Goal: Task Accomplishment & Management: Complete application form

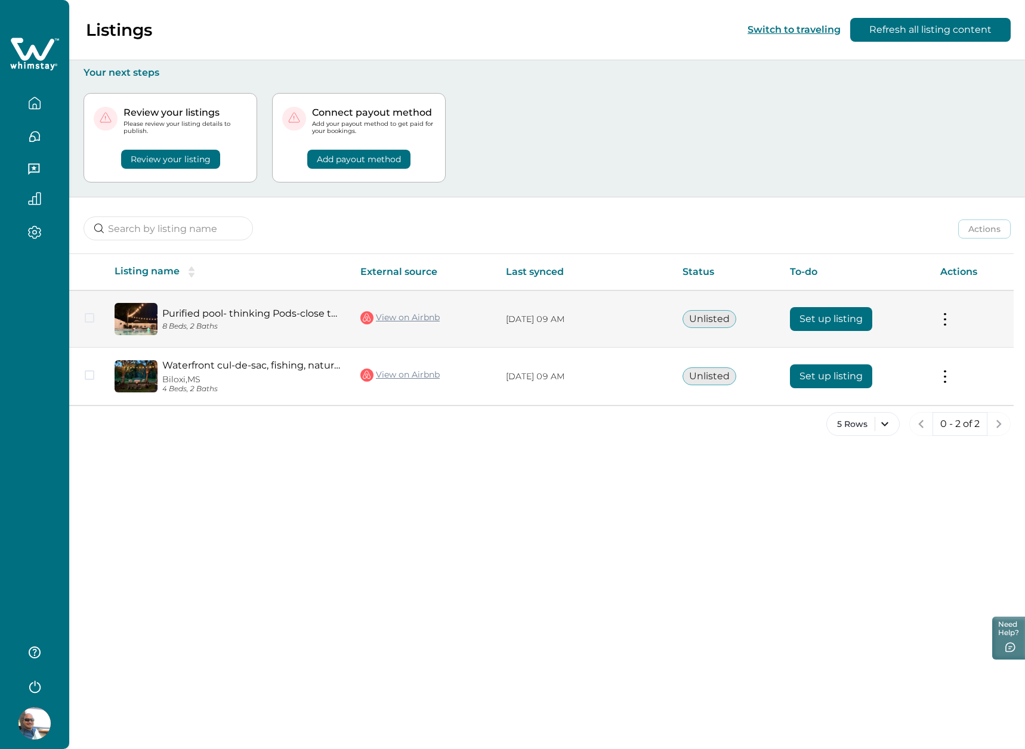
click at [833, 320] on button "Set up listing" at bounding box center [831, 319] width 82 height 24
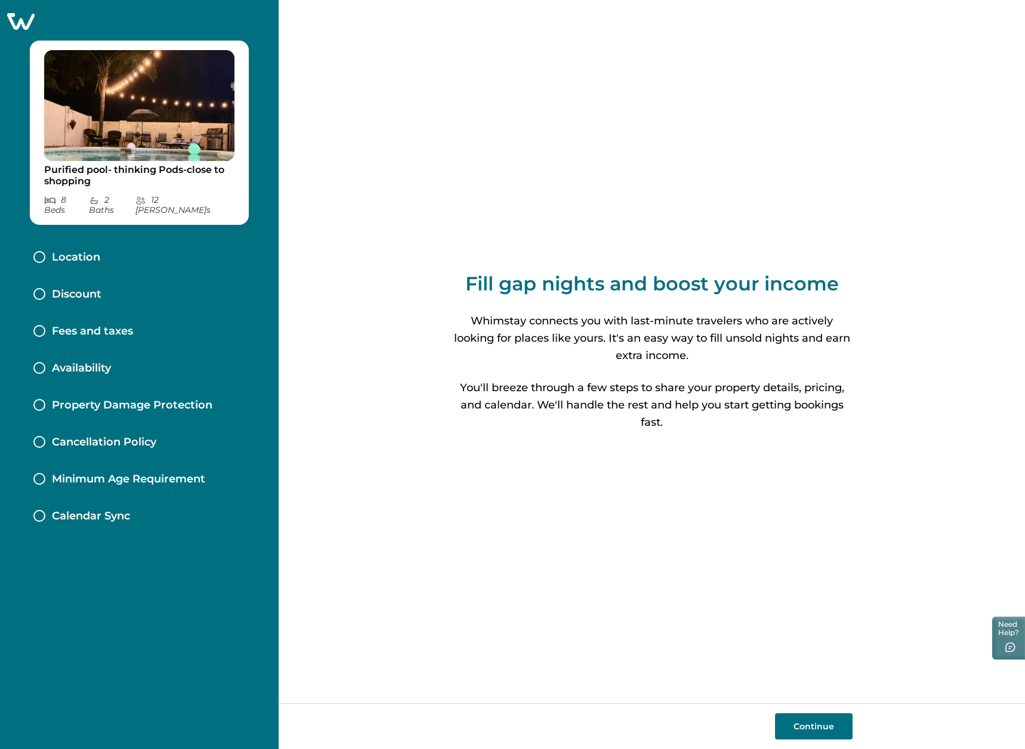
click at [824, 727] on button "Continue" at bounding box center [814, 726] width 78 height 26
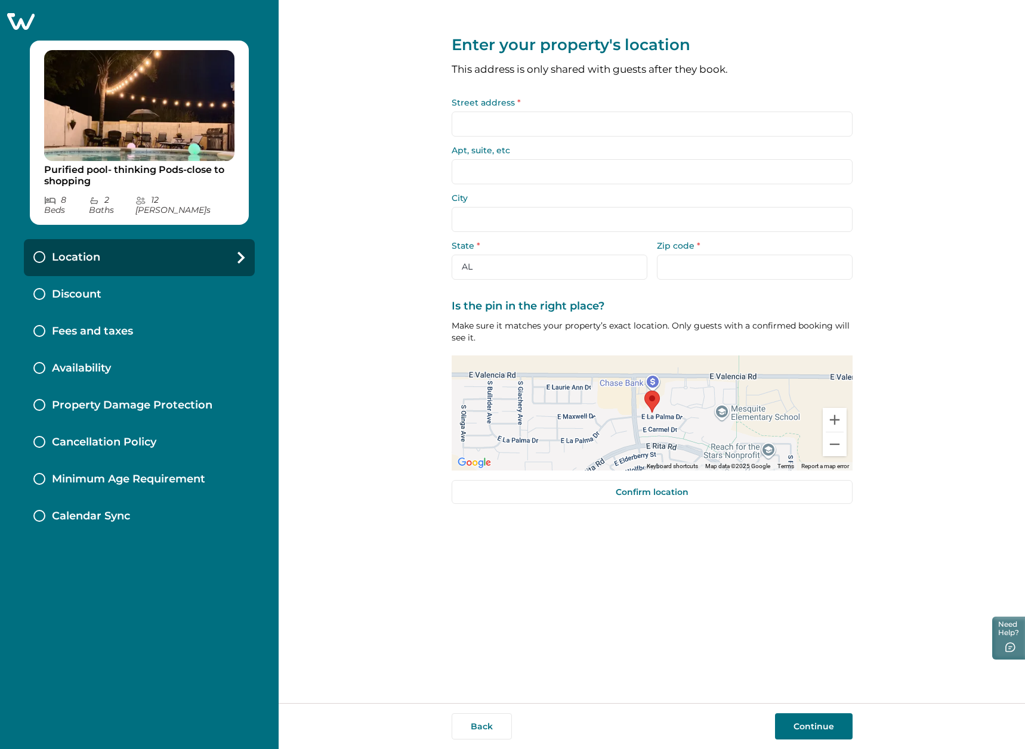
click at [537, 123] on input "Street address *" at bounding box center [652, 124] width 401 height 25
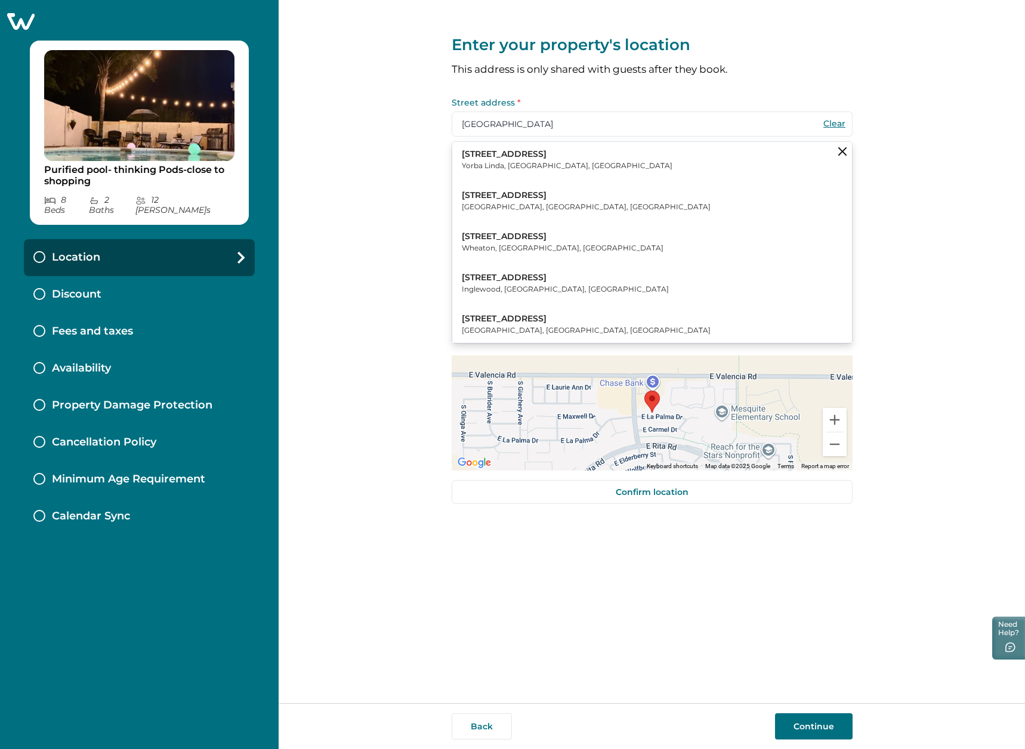
click at [568, 200] on button "[STREET_ADDRESS]" at bounding box center [652, 201] width 400 height 36
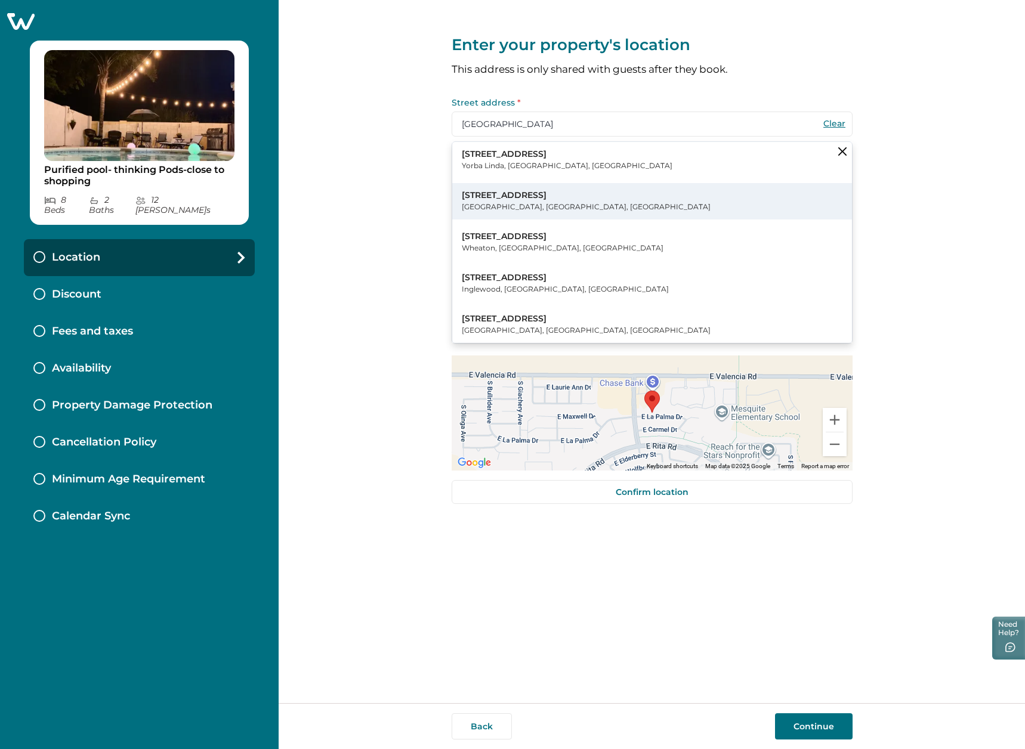
type input "[STREET_ADDRESS]"
type input "[GEOGRAPHIC_DATA]"
select select "AZ"
type input "85747"
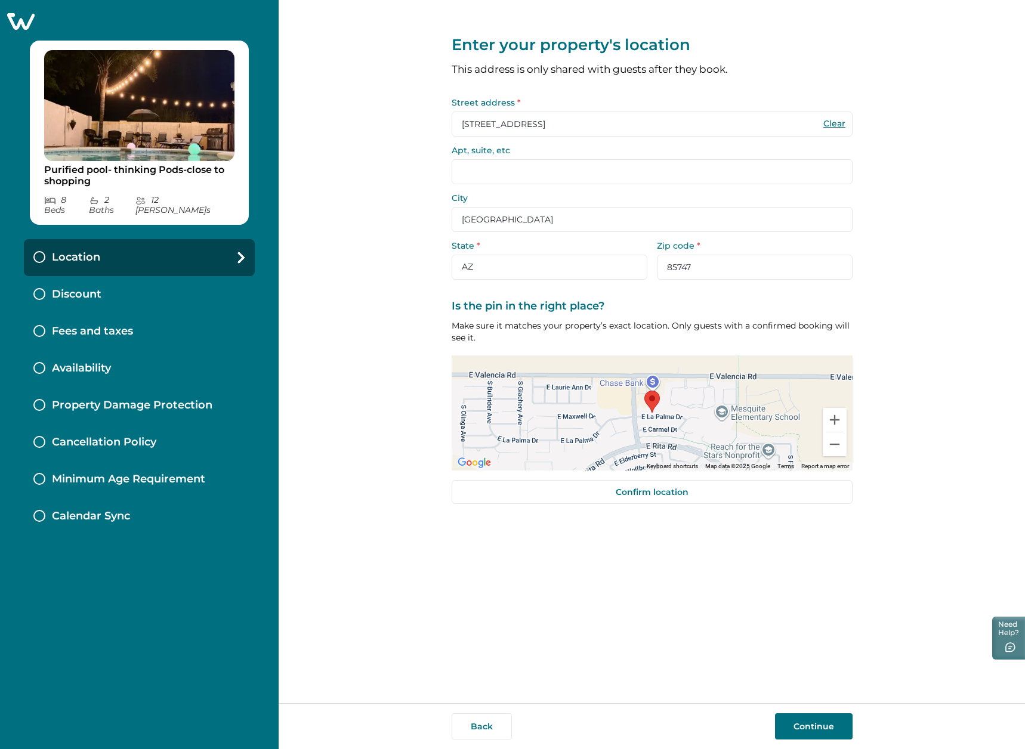
click at [829, 732] on button "Continue" at bounding box center [814, 726] width 78 height 26
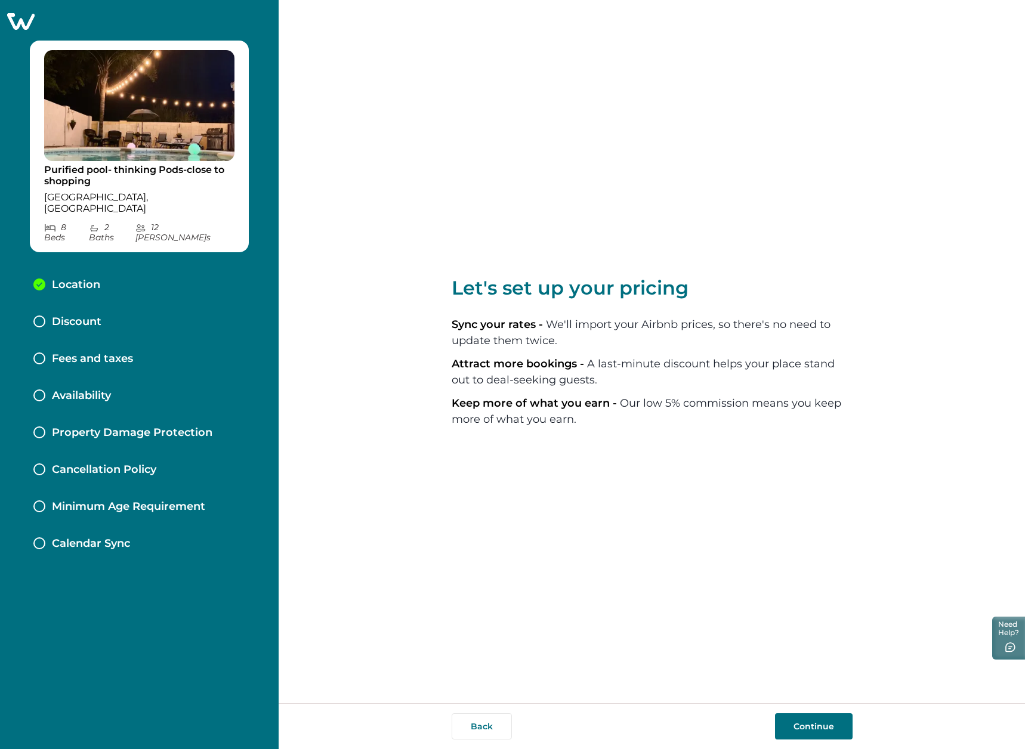
click at [830, 734] on button "Continue" at bounding box center [814, 726] width 78 height 26
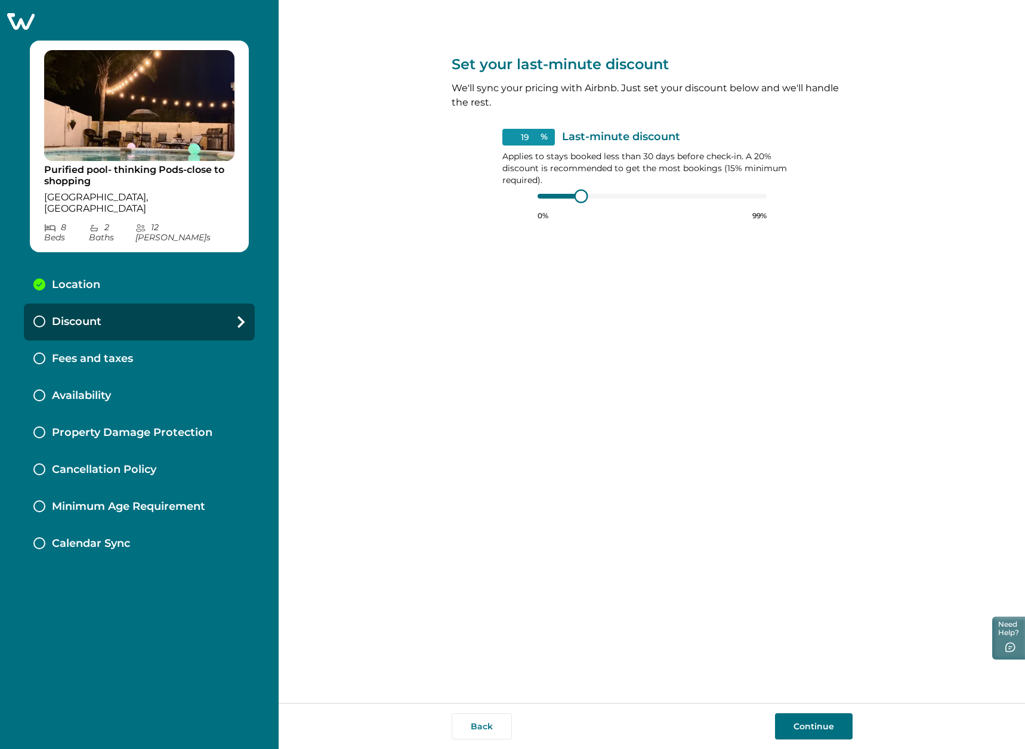
type input "15"
drag, startPoint x: 580, startPoint y: 192, endPoint x: 459, endPoint y: 193, distance: 121.7
click at [459, 193] on div "Set your last-minute discount We'll sync your pricing with Airbnb. Just set you…" at bounding box center [652, 118] width 401 height 237
click at [827, 721] on button "Continue" at bounding box center [814, 726] width 78 height 26
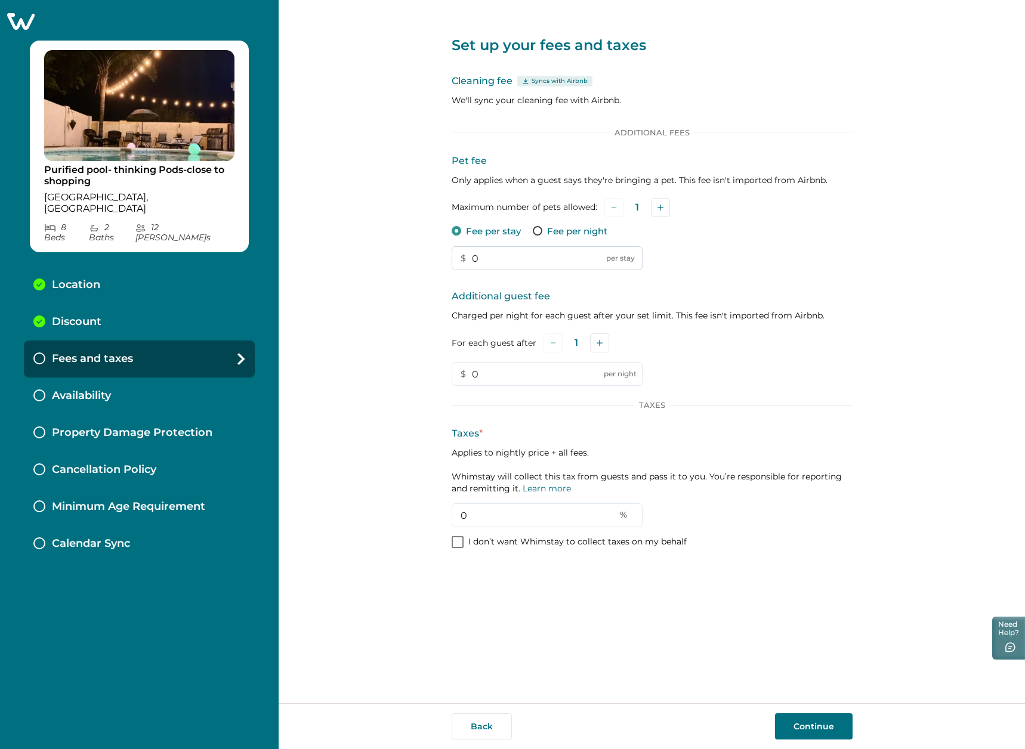
click at [509, 264] on input "0" at bounding box center [547, 258] width 191 height 24
type input "150"
click at [545, 376] on input "0" at bounding box center [547, 374] width 191 height 24
type input "20"
click at [604, 345] on button "Add" at bounding box center [599, 342] width 19 height 19
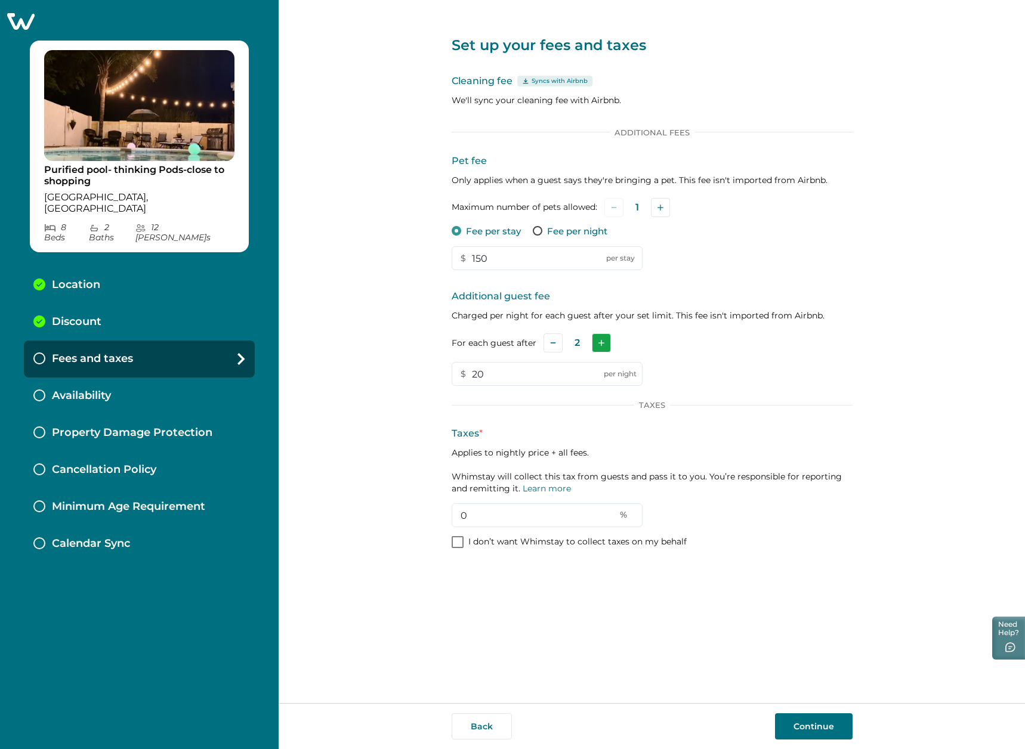
click at [604, 345] on button "Add" at bounding box center [601, 342] width 19 height 19
click at [511, 518] on input "0" at bounding box center [547, 515] width 191 height 24
type input "7"
click at [813, 733] on button "Continue" at bounding box center [814, 726] width 78 height 26
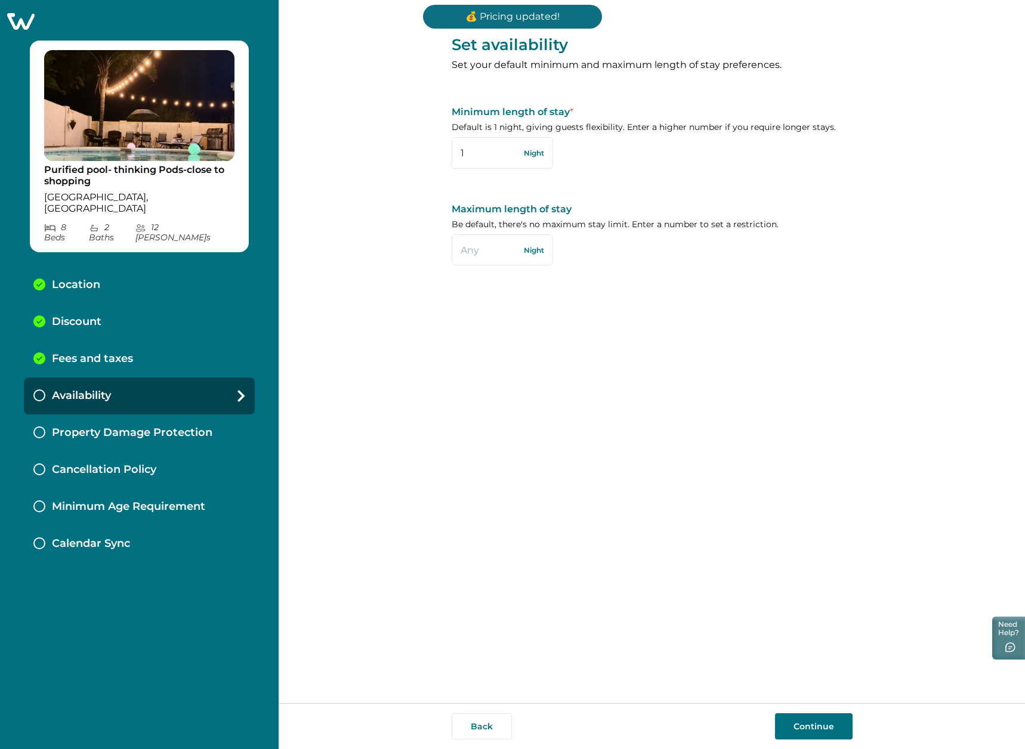
click at [815, 731] on button "Continue" at bounding box center [814, 726] width 78 height 26
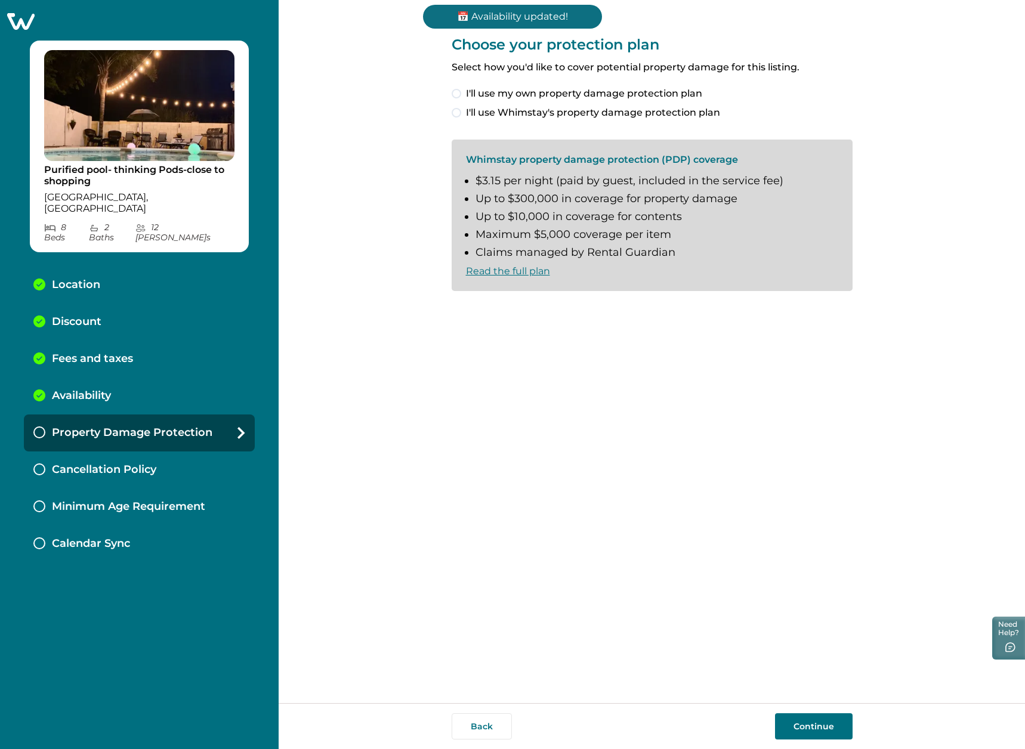
click at [458, 108] on span at bounding box center [457, 113] width 10 height 10
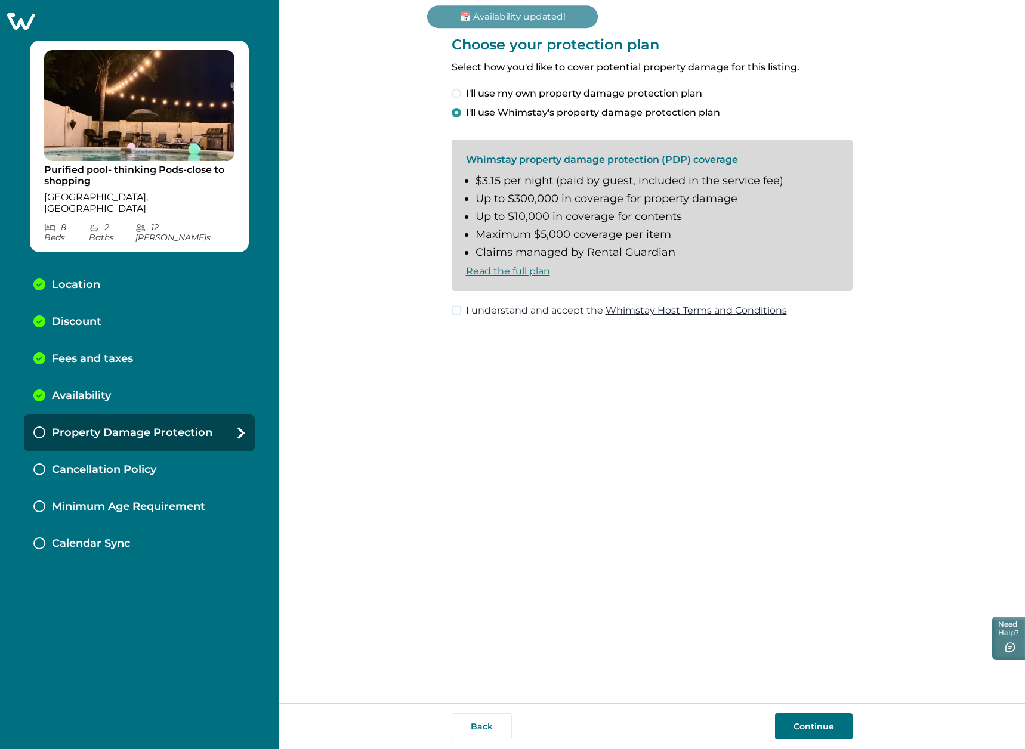
click at [459, 310] on span at bounding box center [457, 311] width 10 height 10
click at [810, 725] on button "Continue" at bounding box center [814, 726] width 78 height 26
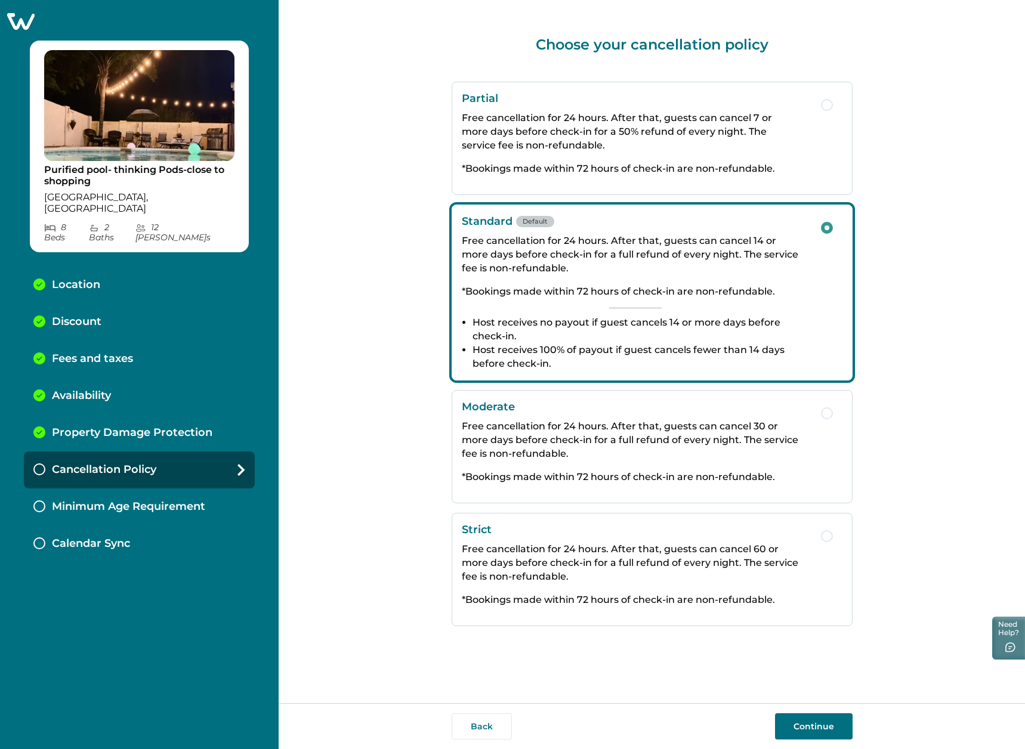
click at [802, 718] on button "Continue" at bounding box center [814, 726] width 78 height 26
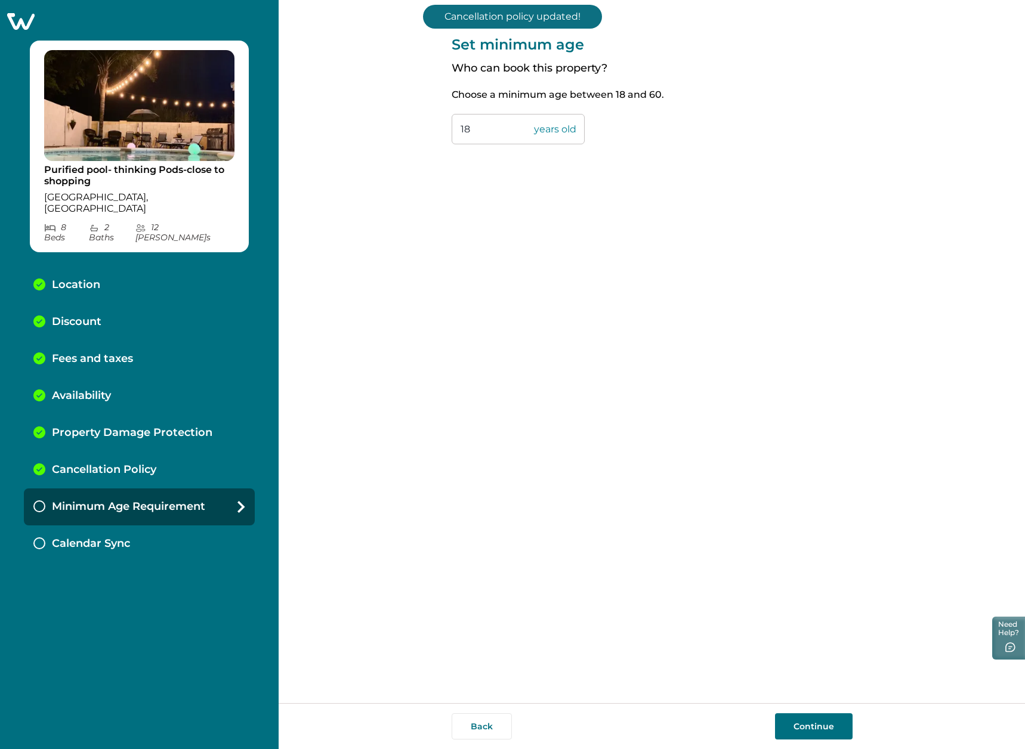
click at [808, 740] on div "Back Continue" at bounding box center [652, 726] width 746 height 46
click at [815, 728] on button "Continue" at bounding box center [814, 726] width 78 height 26
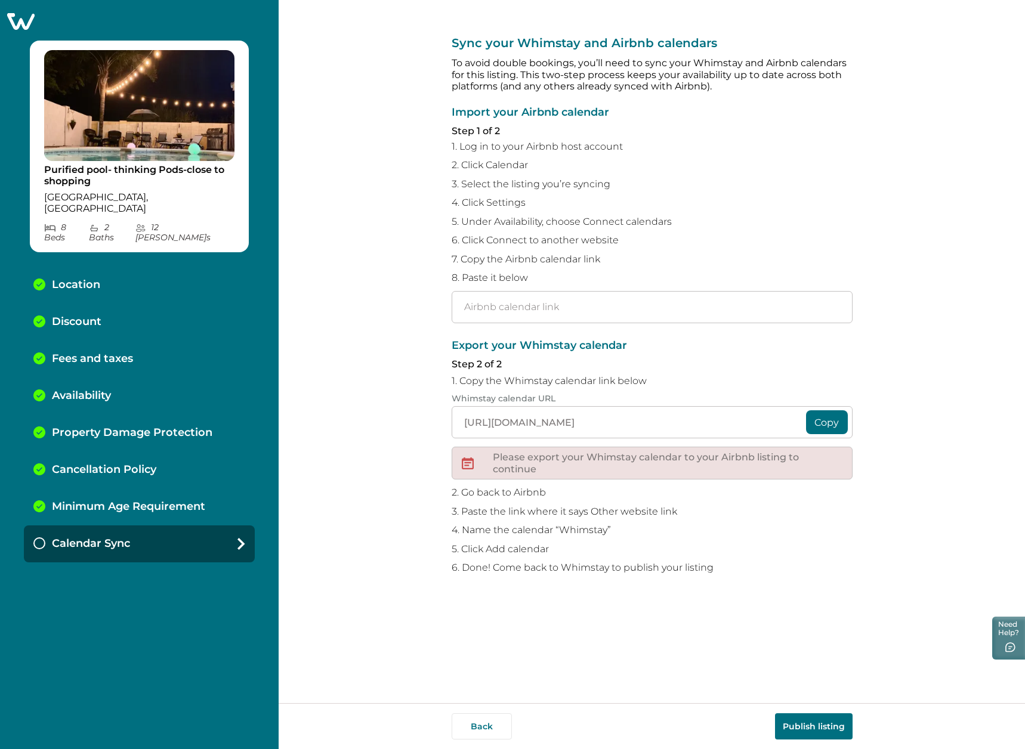
click at [830, 425] on button "Copy" at bounding box center [827, 422] width 42 height 24
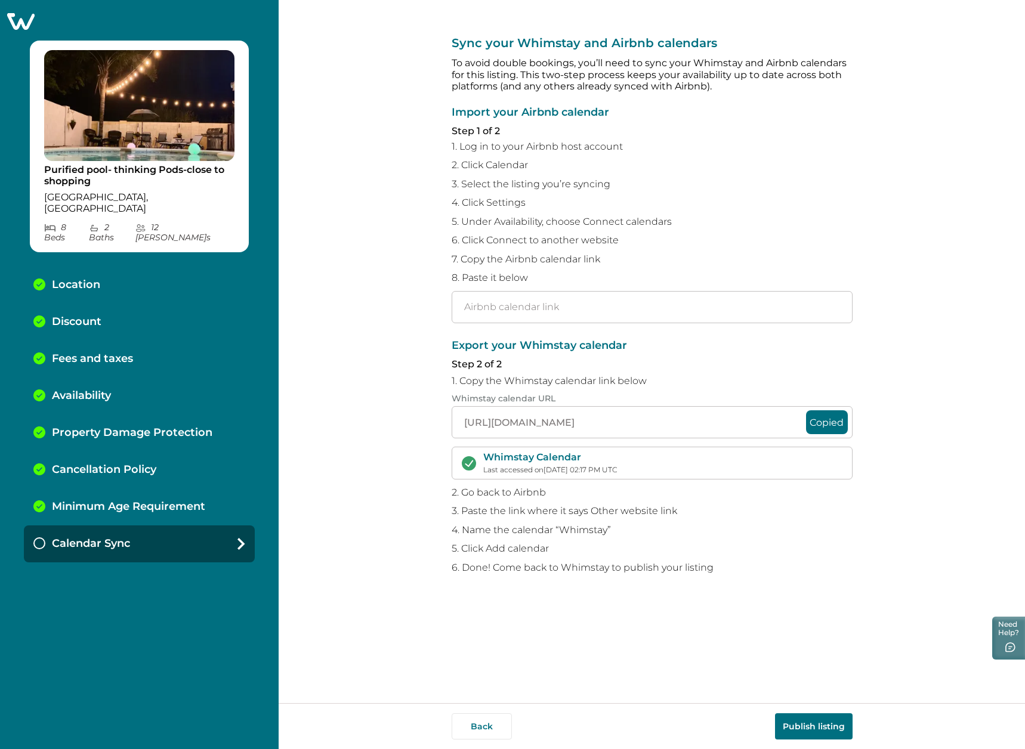
click at [821, 727] on button "Publish listing" at bounding box center [814, 726] width 78 height 26
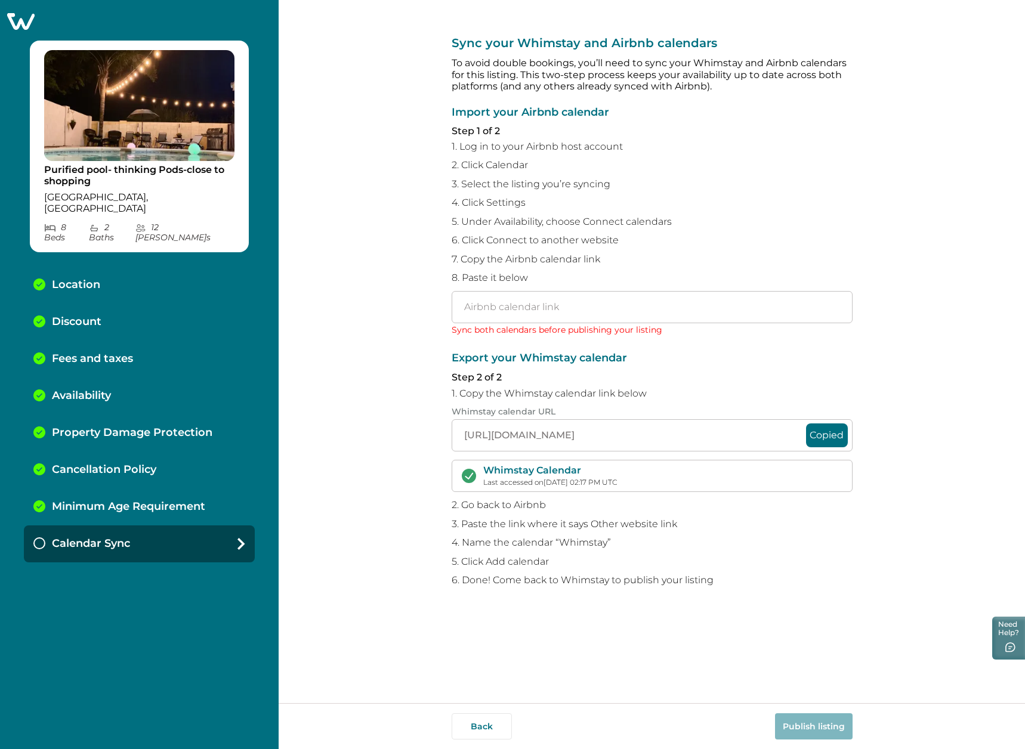
click at [822, 433] on button "Copied" at bounding box center [827, 436] width 42 height 24
click at [683, 354] on p "Export your Whimstay calendar" at bounding box center [652, 359] width 401 height 12
click at [550, 309] on input "text" at bounding box center [652, 307] width 401 height 32
paste input "[URL][DOMAIN_NAME]"
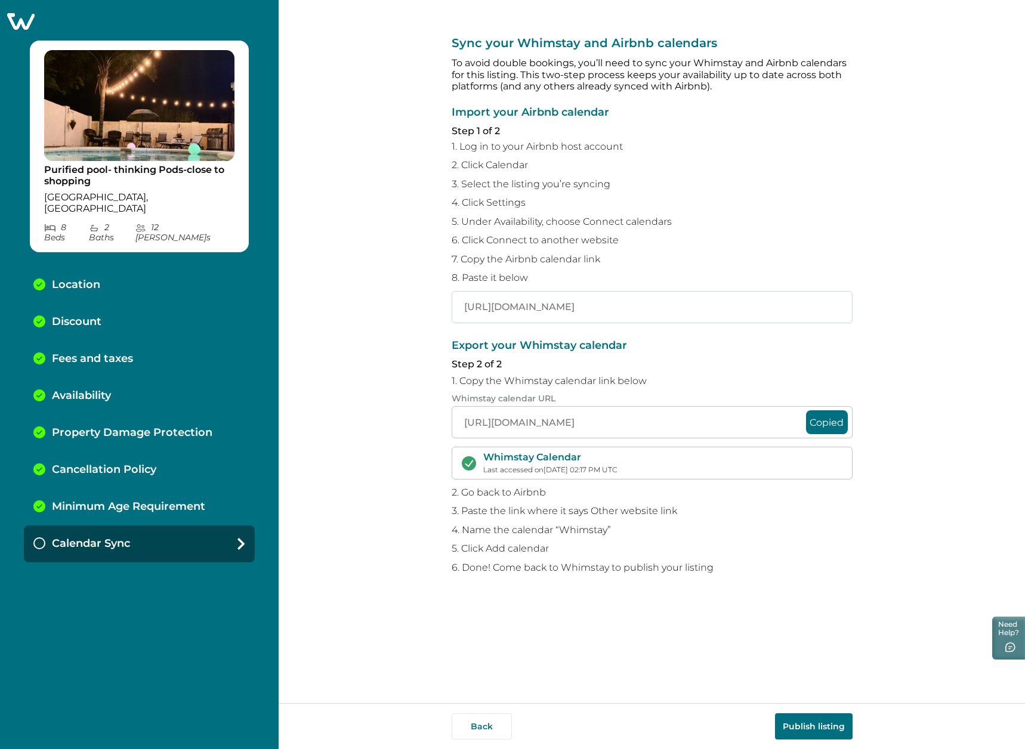
scroll to position [0, 140]
type input "[URL][DOMAIN_NAME]"
click at [821, 734] on button "Publish listing" at bounding box center [814, 726] width 78 height 26
click at [575, 308] on input "[URL][DOMAIN_NAME]" at bounding box center [652, 307] width 401 height 32
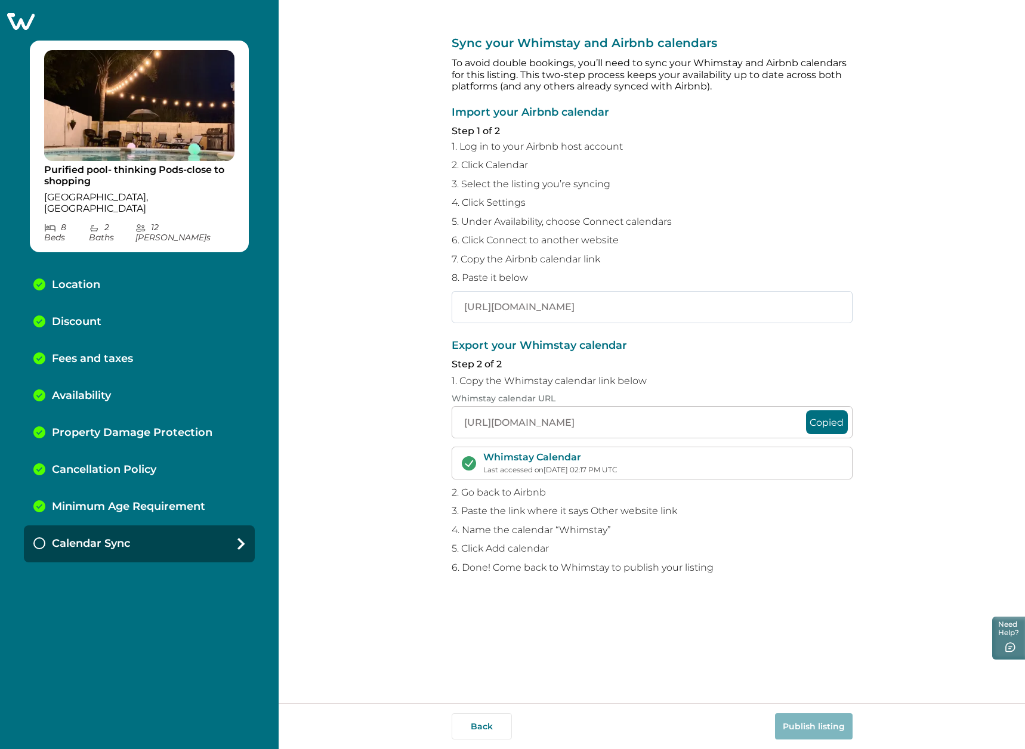
click at [575, 308] on input "[URL][DOMAIN_NAME]" at bounding box center [652, 307] width 401 height 32
paste input "[URL][DOMAIN_NAME]"
type input "[URL][DOMAIN_NAME]"
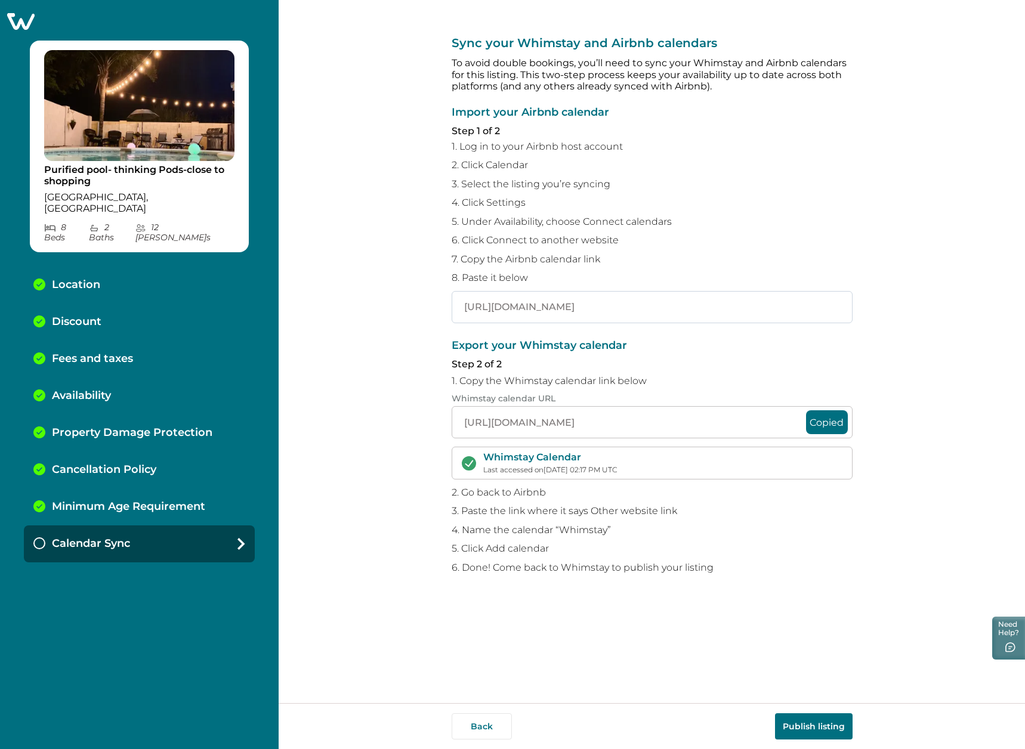
scroll to position [0, 140]
click at [818, 731] on button "Publish listing" at bounding box center [814, 726] width 78 height 26
click at [468, 716] on button "Back" at bounding box center [482, 726] width 60 height 26
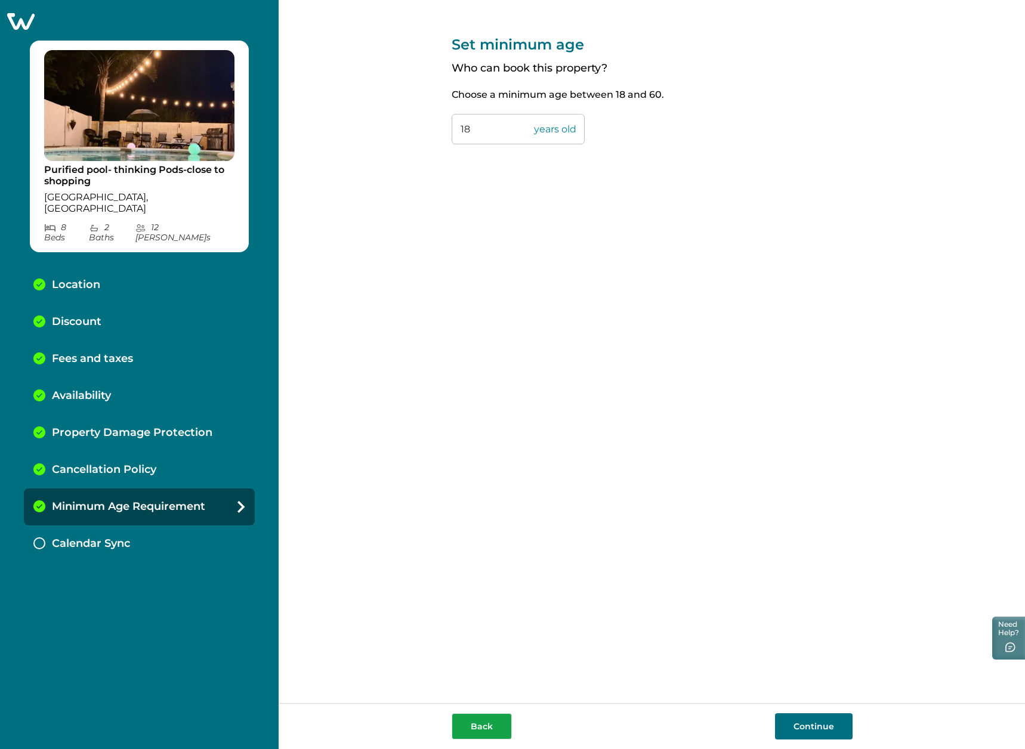
click at [468, 725] on button "Back" at bounding box center [482, 726] width 60 height 26
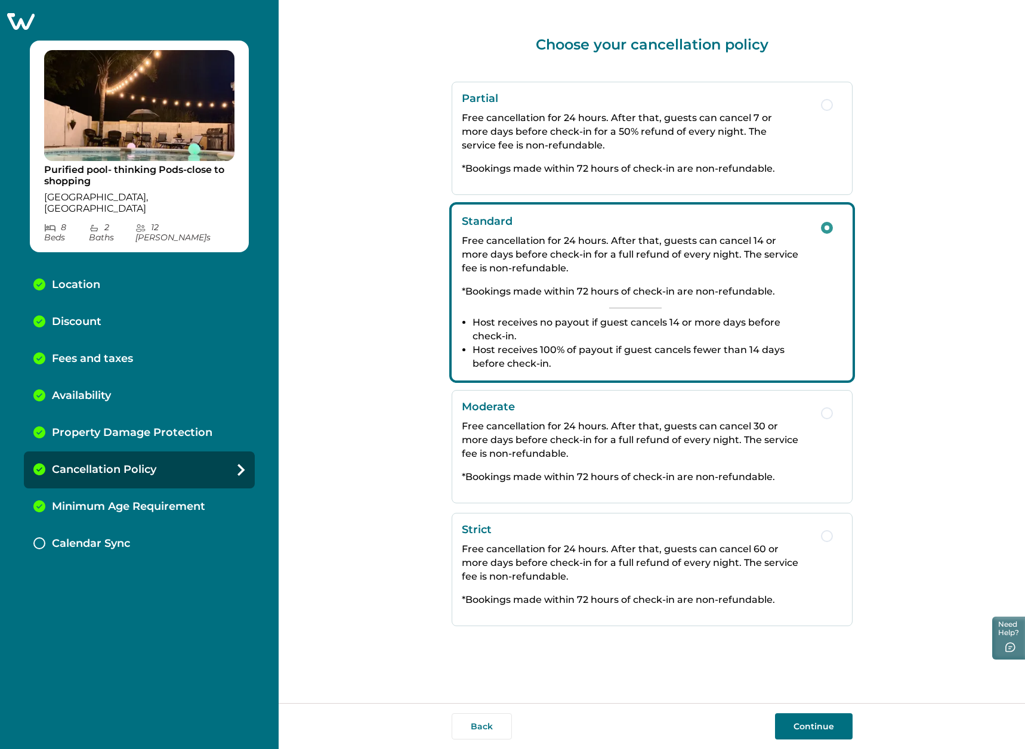
click at [468, 725] on button "Back" at bounding box center [482, 726] width 60 height 26
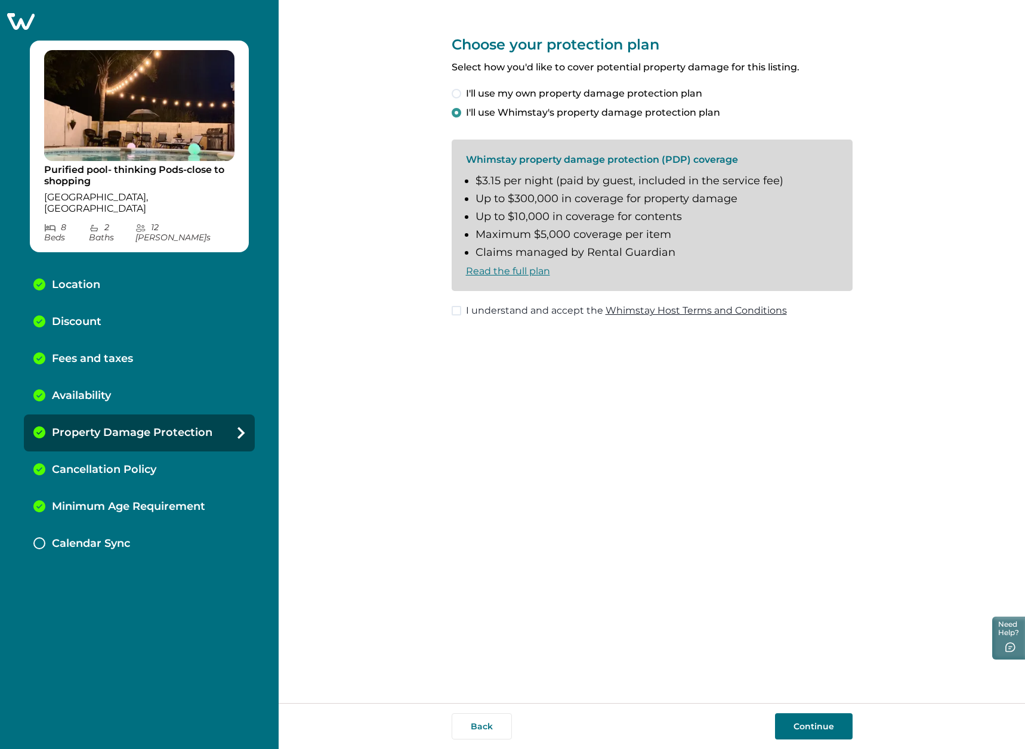
click at [468, 725] on button "Back" at bounding box center [482, 726] width 60 height 26
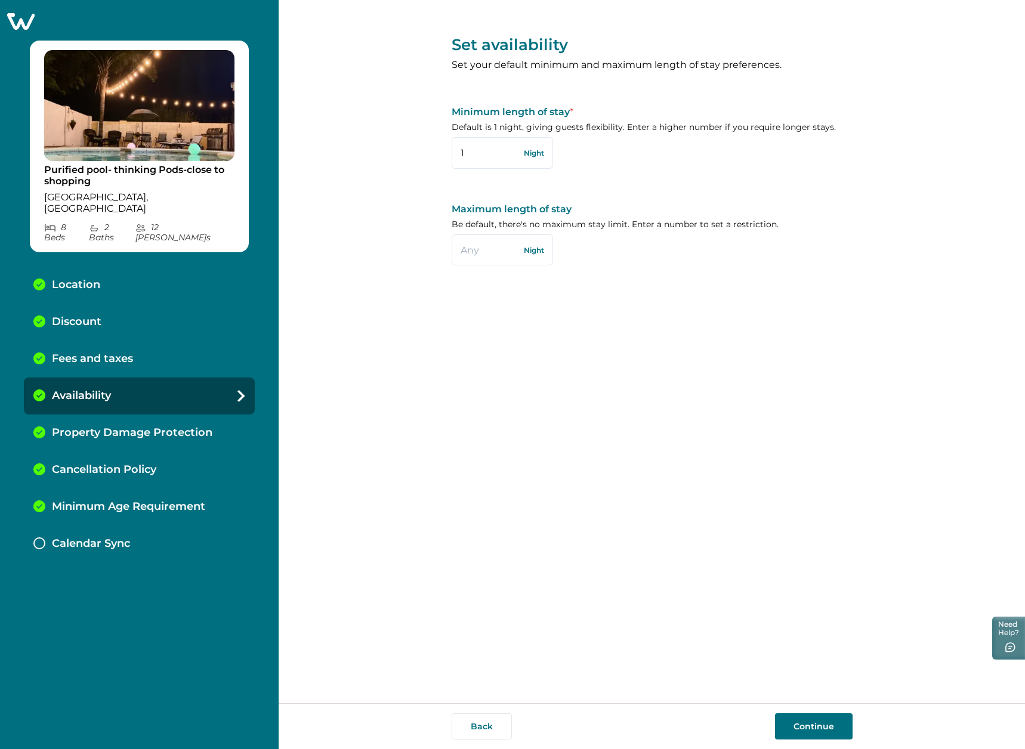
click at [468, 725] on button "Back" at bounding box center [482, 726] width 60 height 26
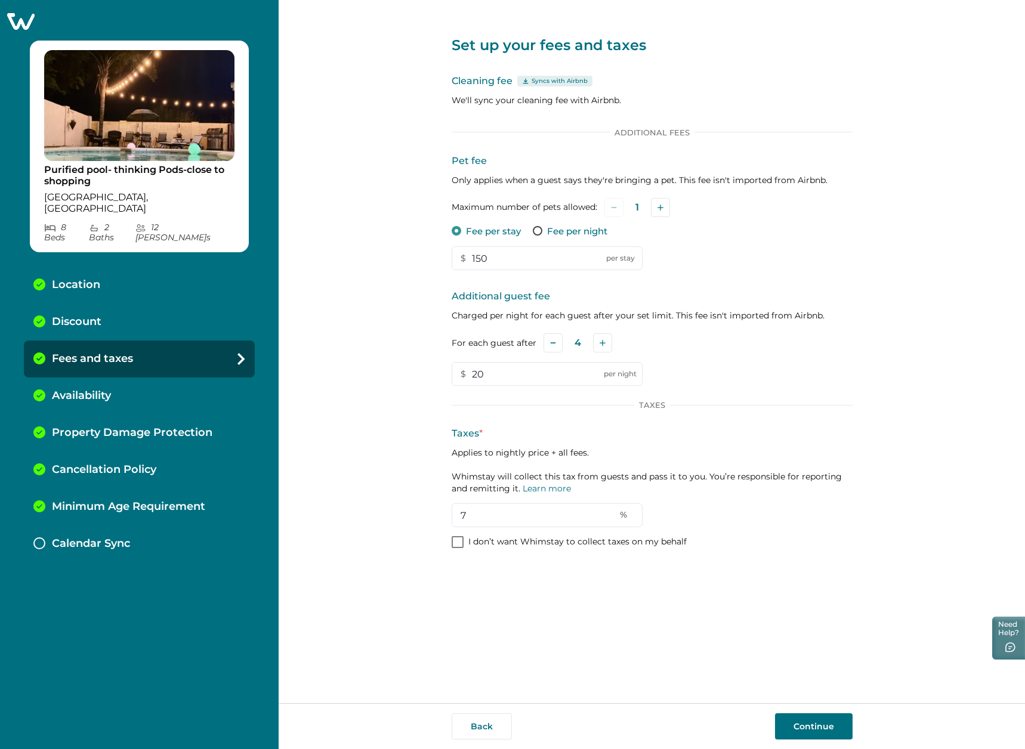
click at [468, 725] on button "Back" at bounding box center [482, 726] width 60 height 26
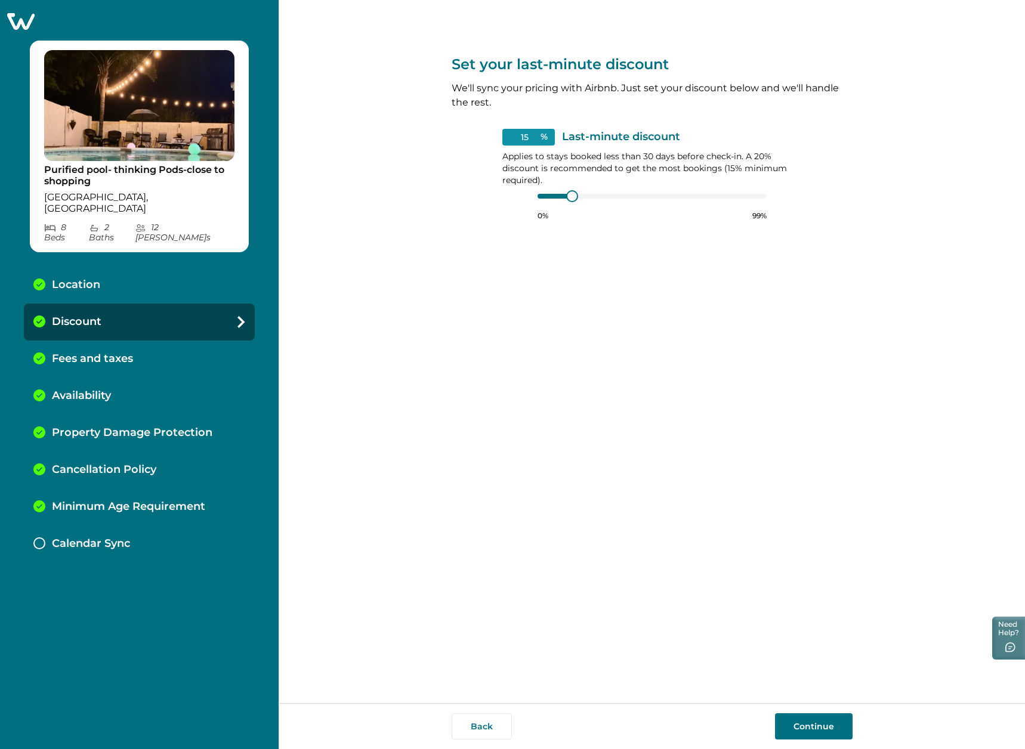
click at [468, 725] on button "Back" at bounding box center [482, 726] width 60 height 26
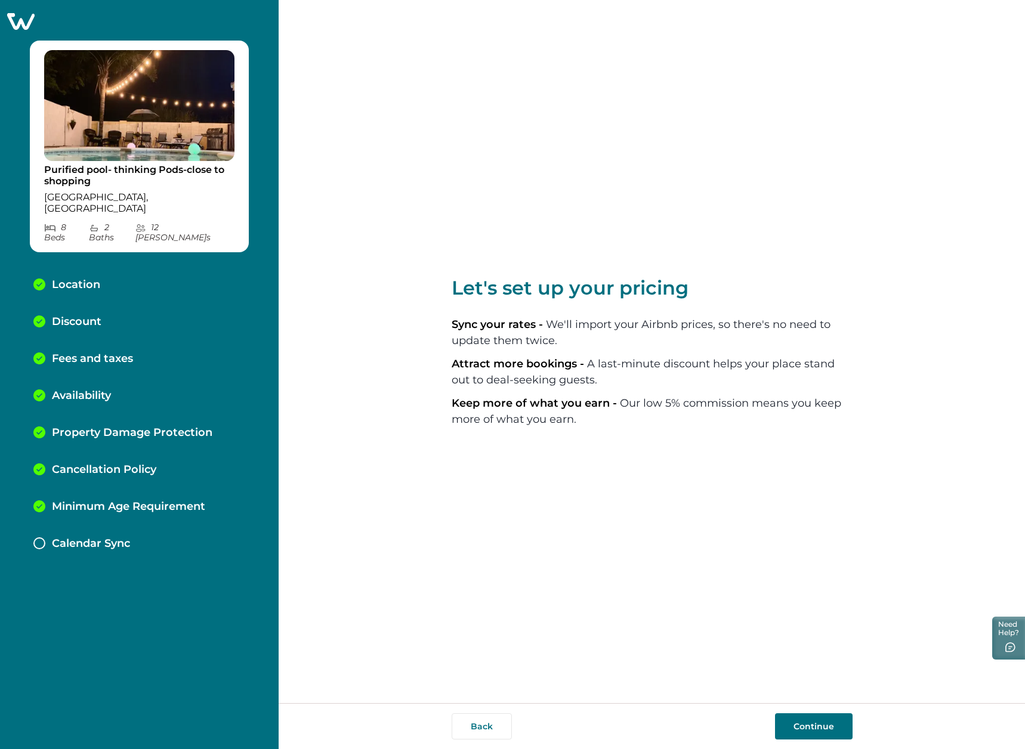
click at [468, 725] on button "Back" at bounding box center [482, 726] width 60 height 26
select select "AZ"
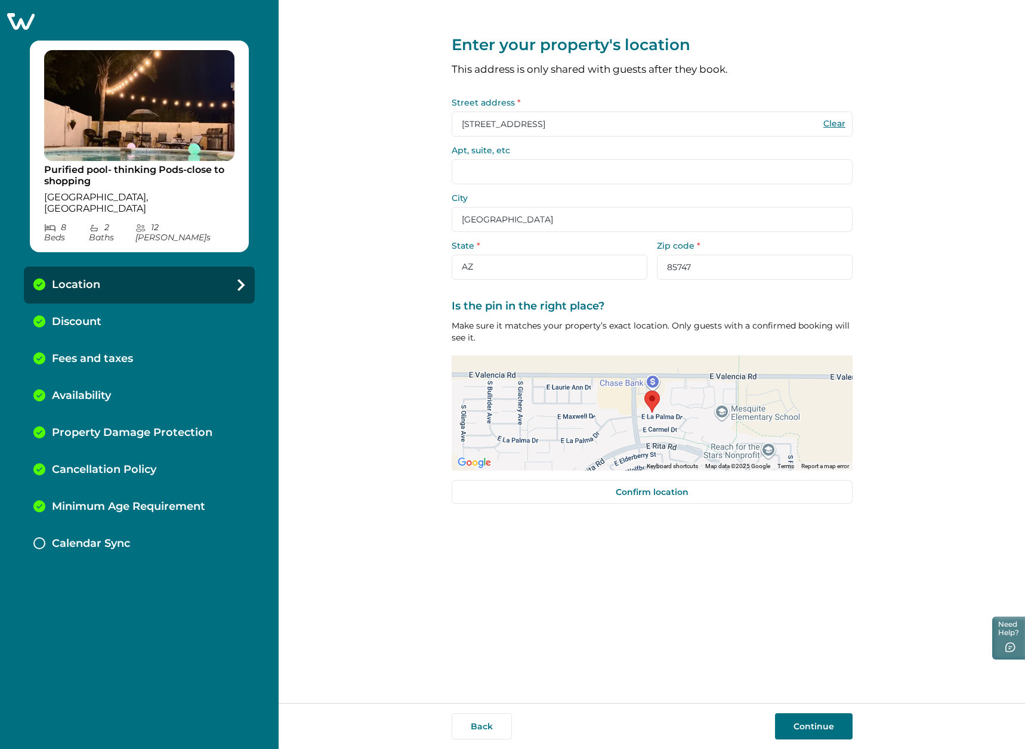
click at [468, 725] on button "Back" at bounding box center [482, 726] width 60 height 26
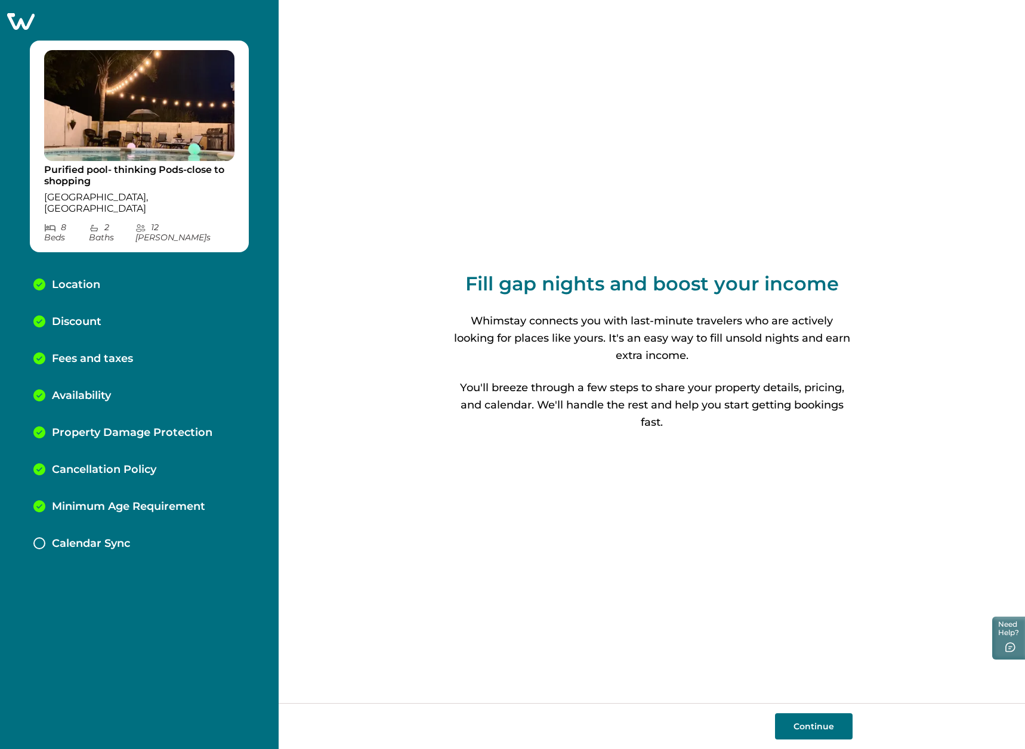
click at [800, 726] on button "Continue" at bounding box center [814, 726] width 78 height 26
select select "AZ"
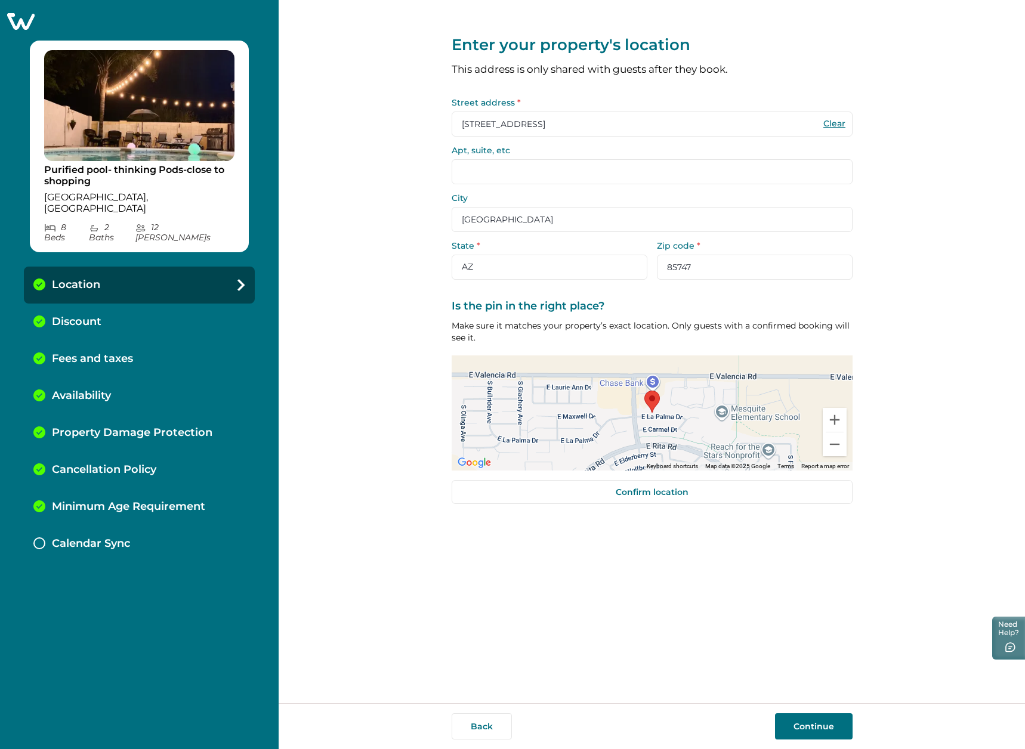
click at [26, 19] on icon at bounding box center [20, 21] width 27 height 17
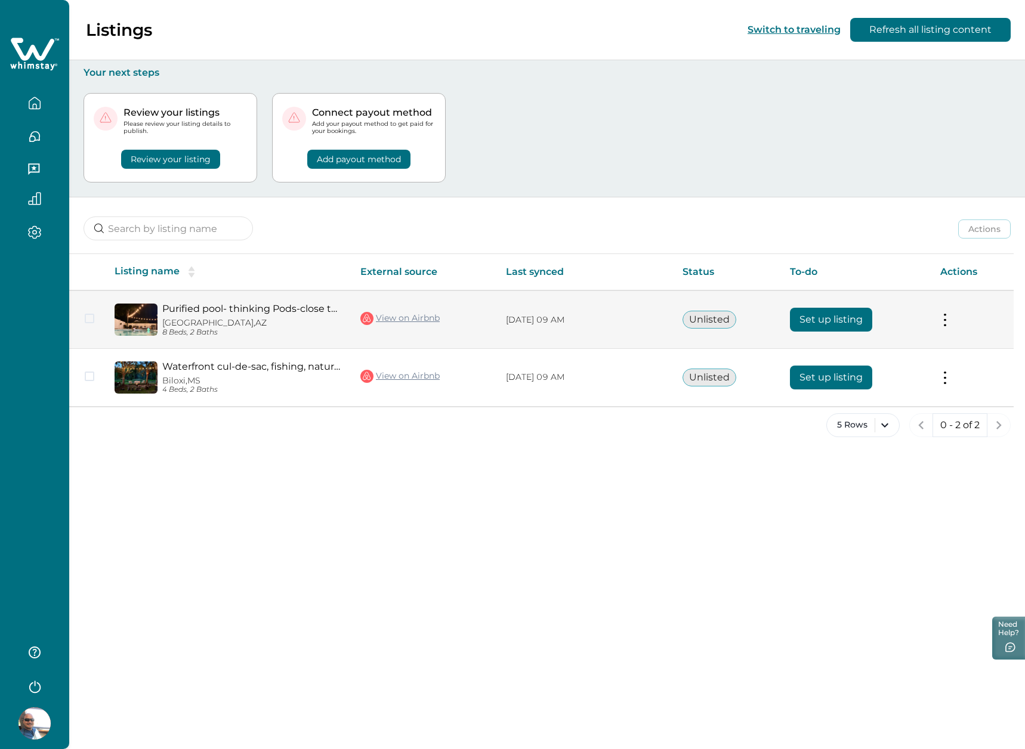
click at [85, 318] on span at bounding box center [90, 319] width 10 height 10
click at [939, 320] on td "Actions View listing on Whimstay" at bounding box center [972, 319] width 83 height 58
click at [945, 319] on button at bounding box center [945, 320] width 10 height 13
click at [815, 319] on button "Set up listing" at bounding box center [831, 320] width 82 height 24
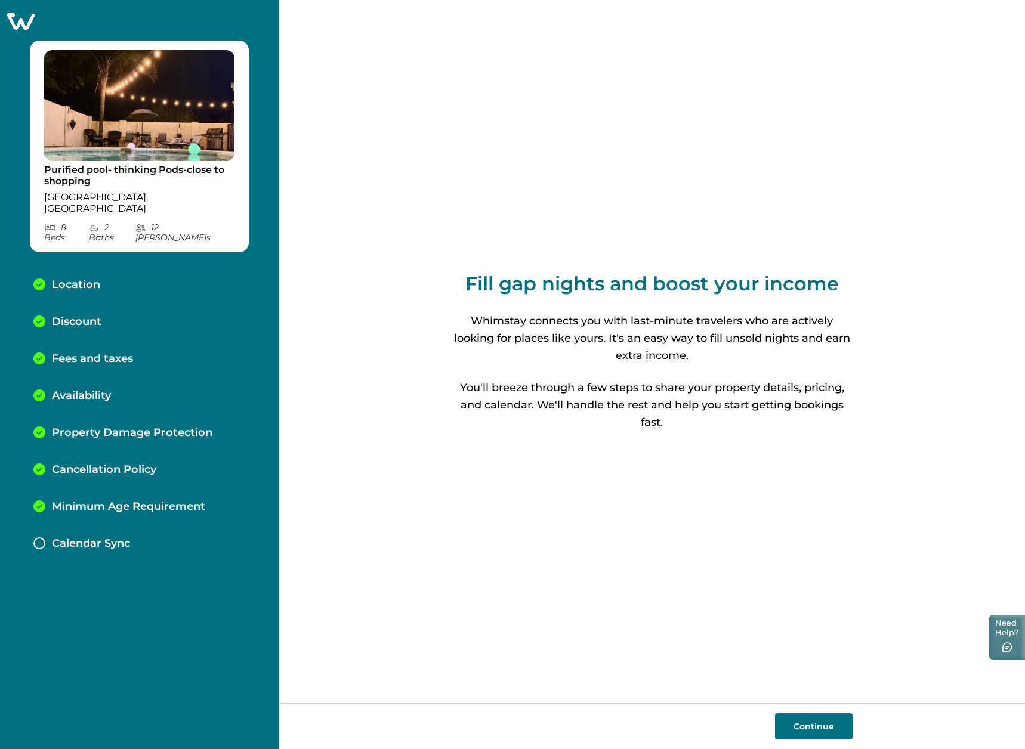
click at [1012, 638] on button "Need Help?" at bounding box center [1007, 637] width 36 height 45
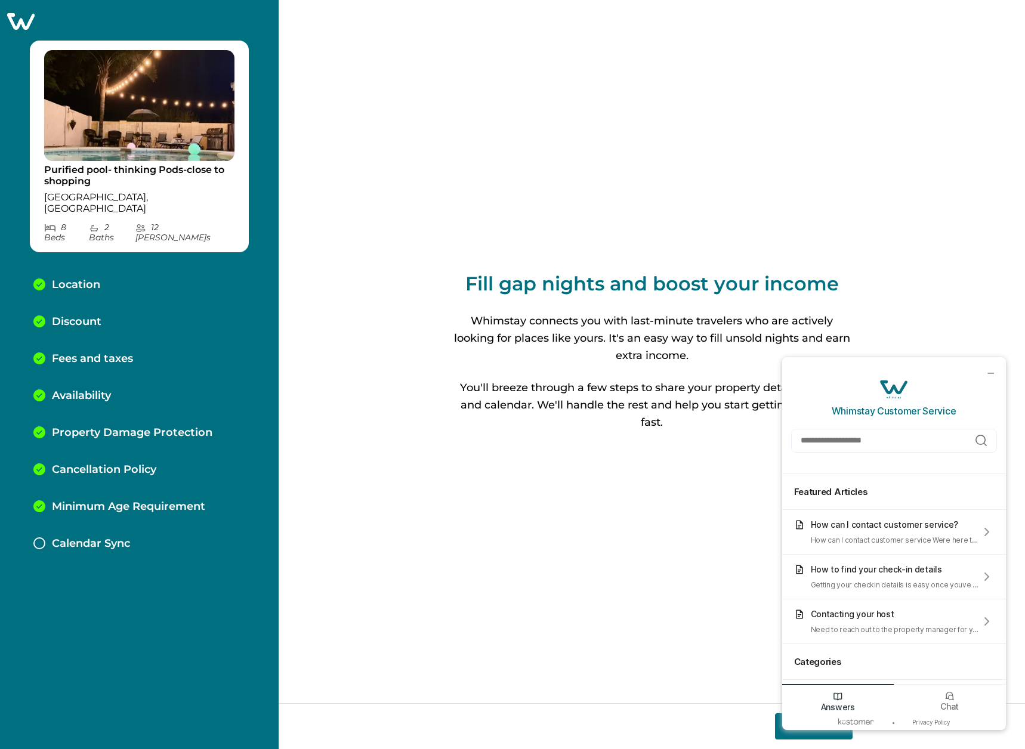
click at [675, 511] on div "Fill gap nights and boost your income Whimstay connects you with last-minute tr…" at bounding box center [652, 351] width 401 height 703
click at [997, 374] on div at bounding box center [989, 372] width 34 height 31
click at [982, 377] on div at bounding box center [989, 372] width 34 height 31
click at [987, 378] on icon "minimize chat widget" at bounding box center [990, 372] width 11 height 11
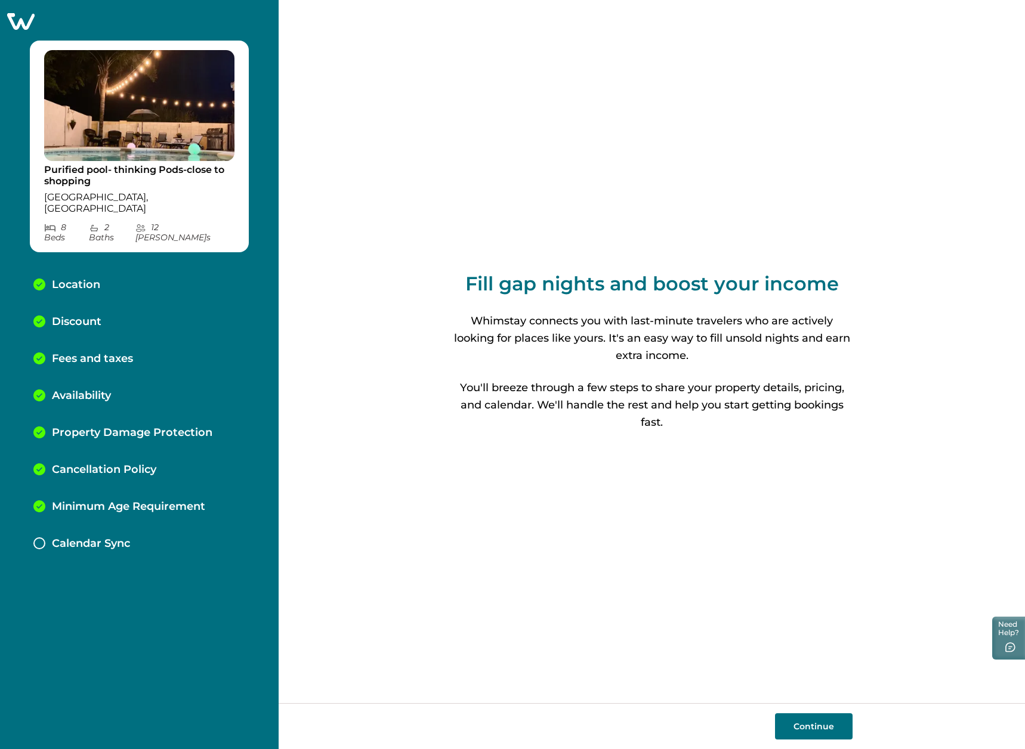
click at [817, 727] on button "Continue" at bounding box center [814, 726] width 78 height 26
select select "AZ"
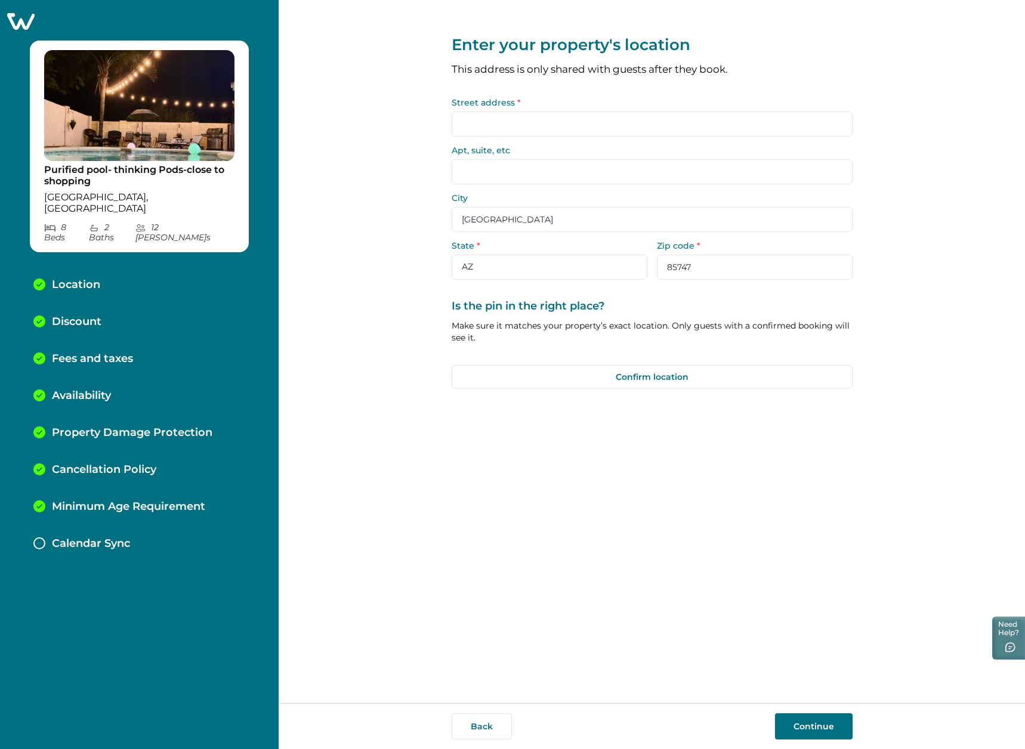
type input "[STREET_ADDRESS]"
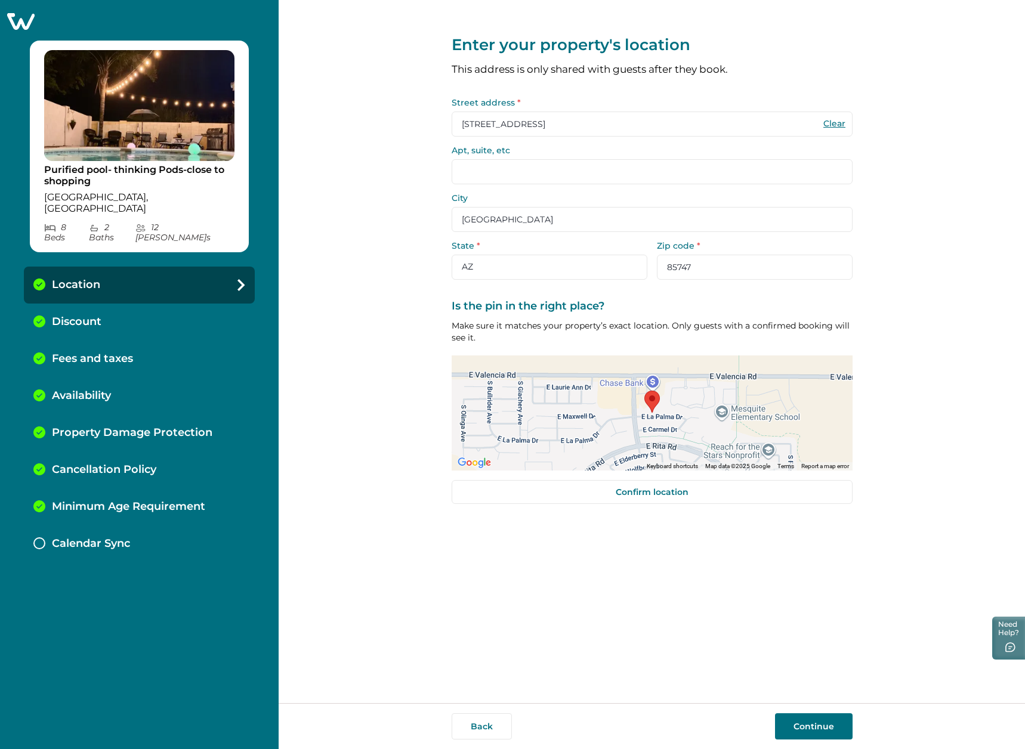
click at [817, 727] on button "Continue" at bounding box center [814, 726] width 78 height 26
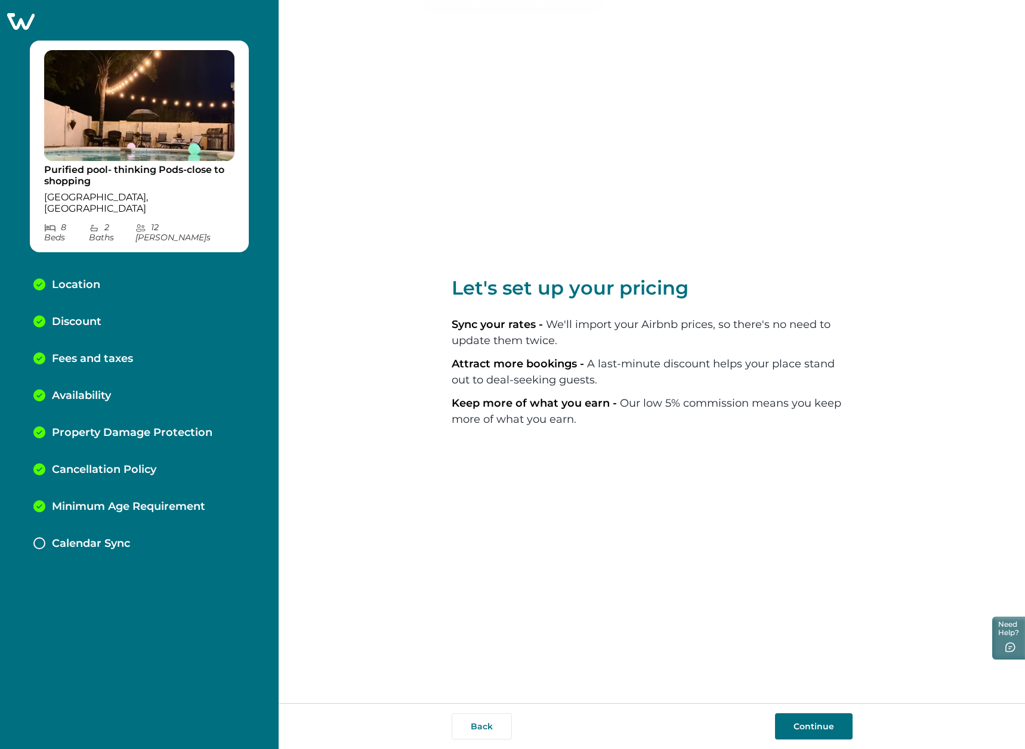
click at [817, 727] on button "Continue" at bounding box center [814, 726] width 78 height 26
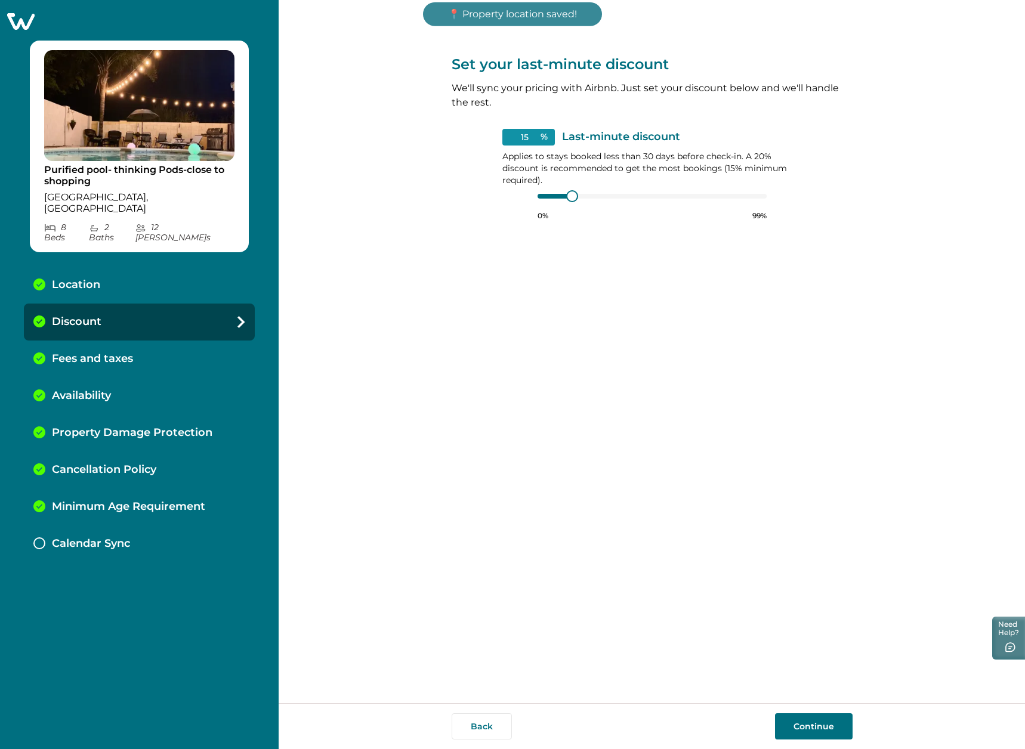
click at [817, 727] on button "Continue" at bounding box center [814, 726] width 78 height 26
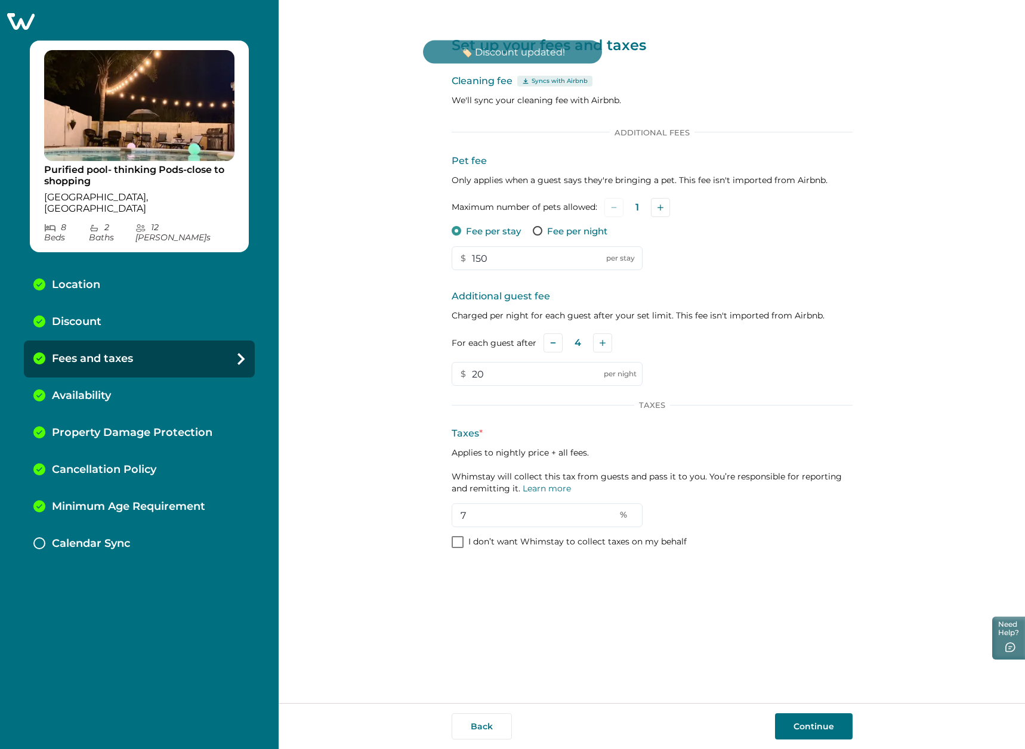
click at [817, 727] on button "Continue" at bounding box center [814, 726] width 78 height 26
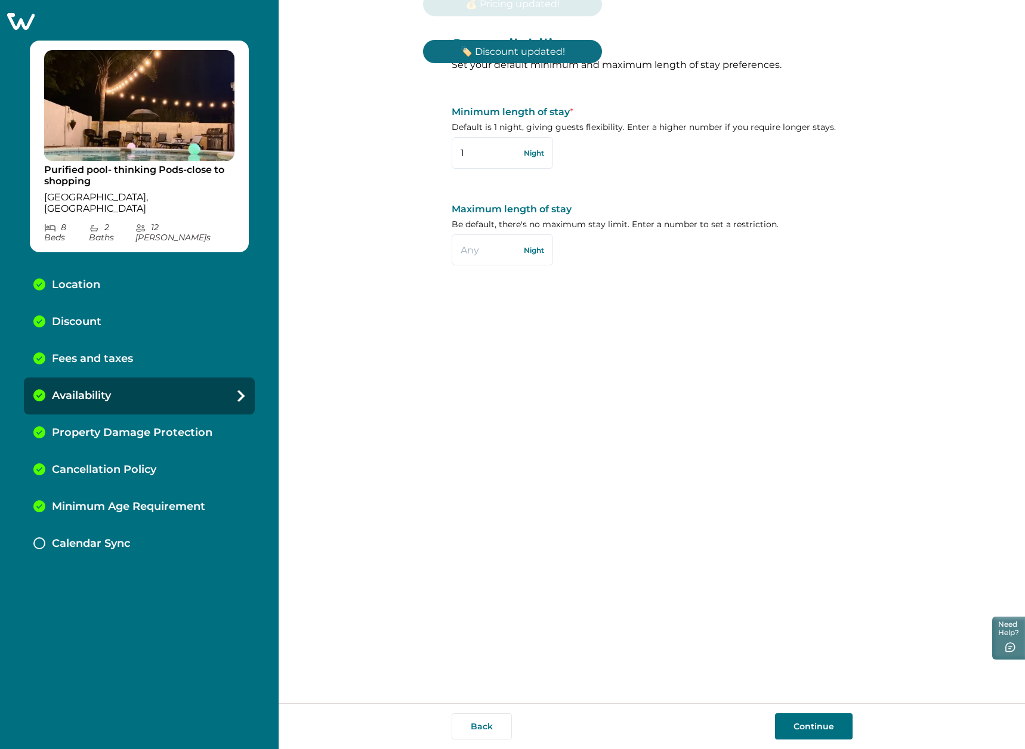
click at [817, 727] on button "Continue" at bounding box center [814, 726] width 78 height 26
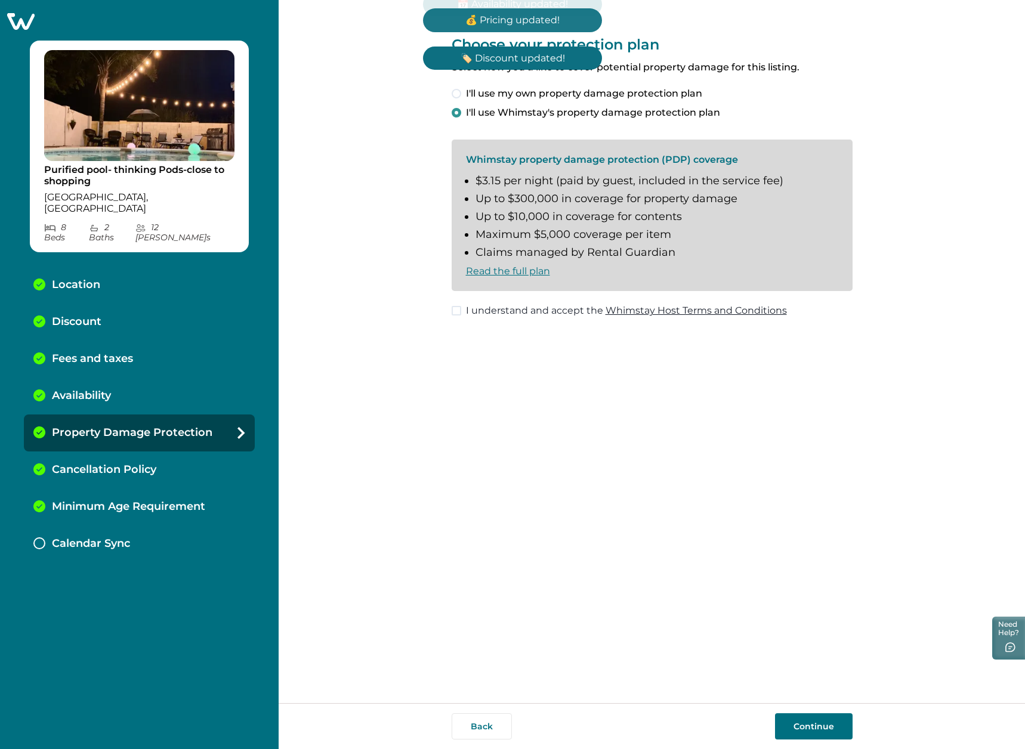
click at [817, 727] on button "Continue" at bounding box center [814, 726] width 78 height 26
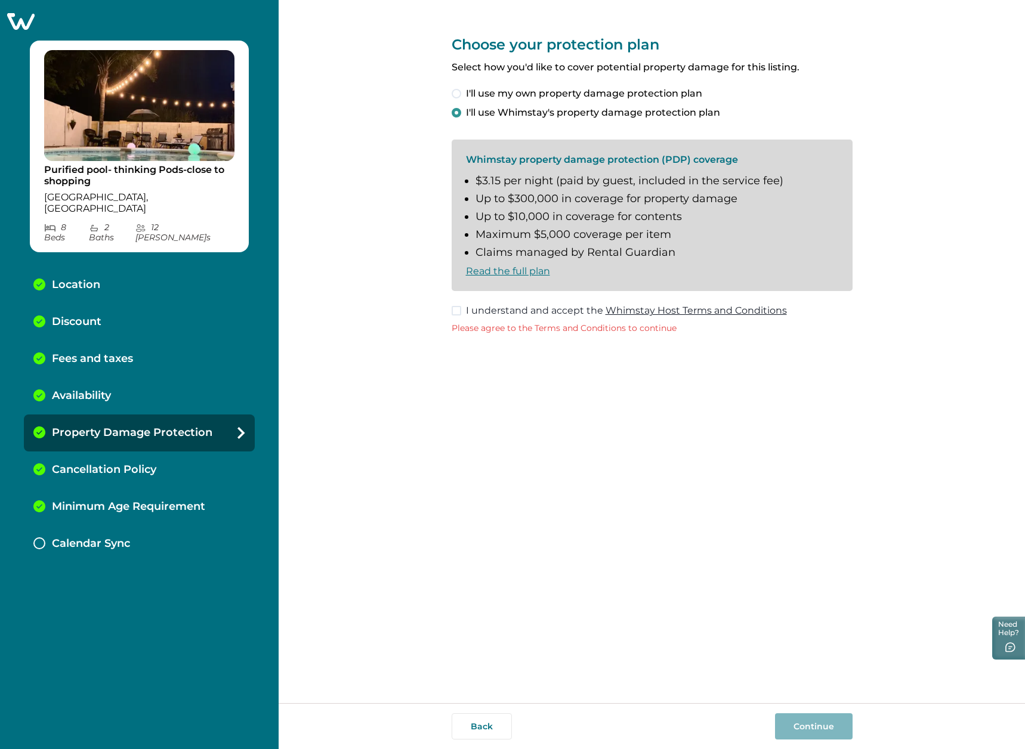
click at [458, 310] on span at bounding box center [457, 311] width 10 height 10
click at [798, 724] on button "Continue" at bounding box center [814, 726] width 78 height 26
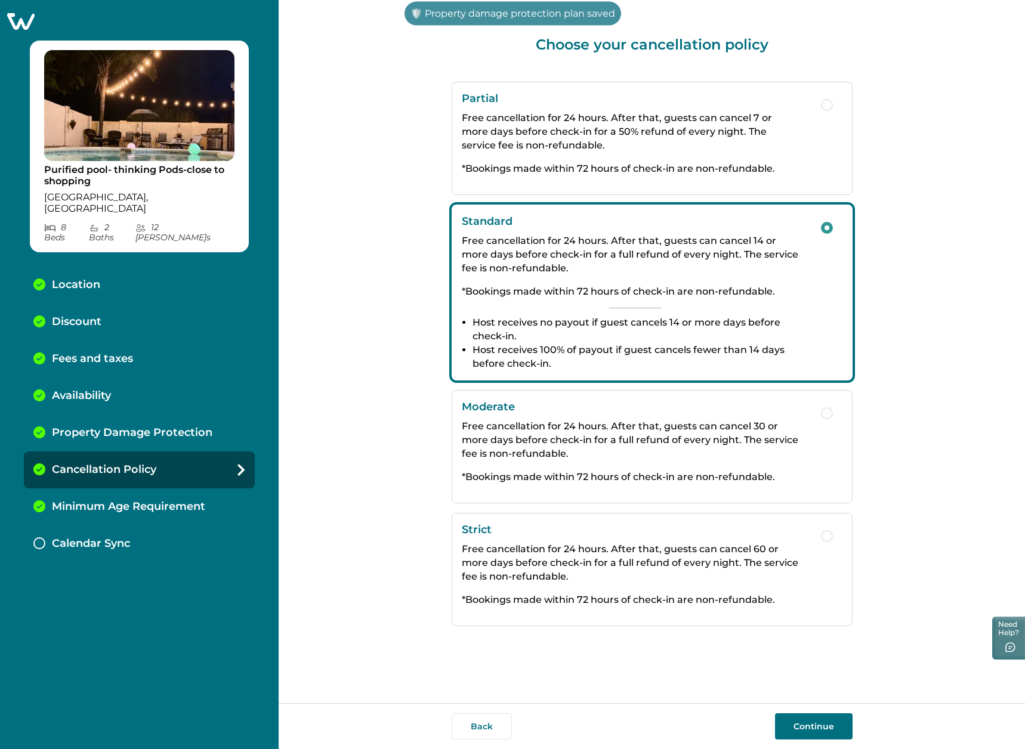
click at [809, 723] on button "Continue" at bounding box center [814, 726] width 78 height 26
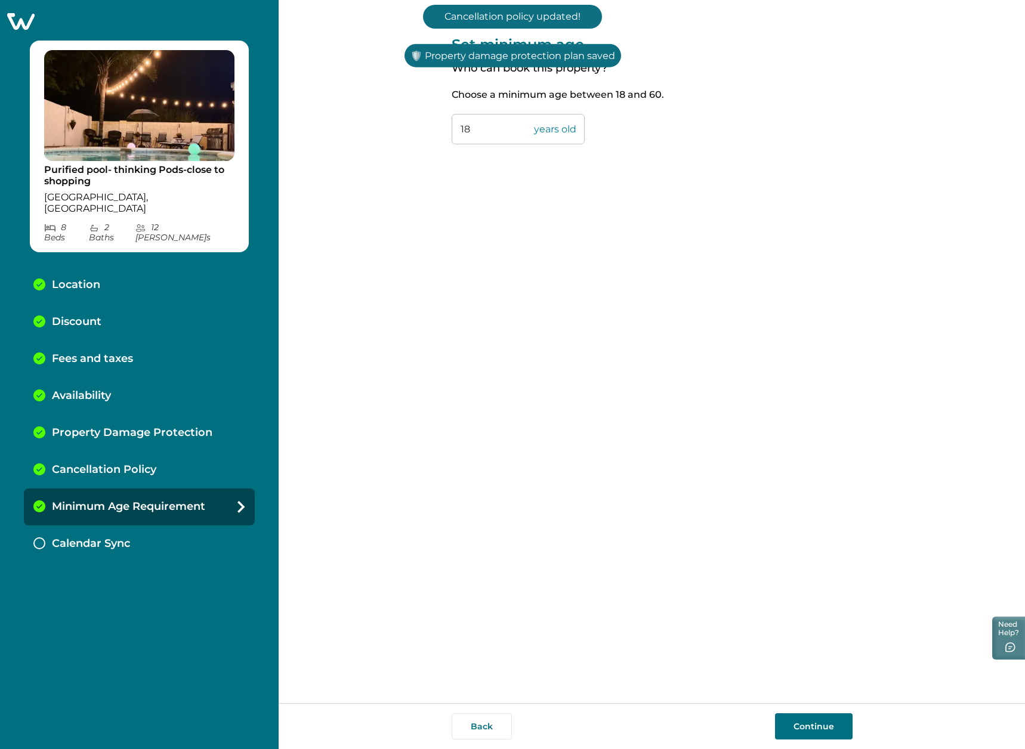
click at [823, 728] on button "Continue" at bounding box center [814, 726] width 78 height 26
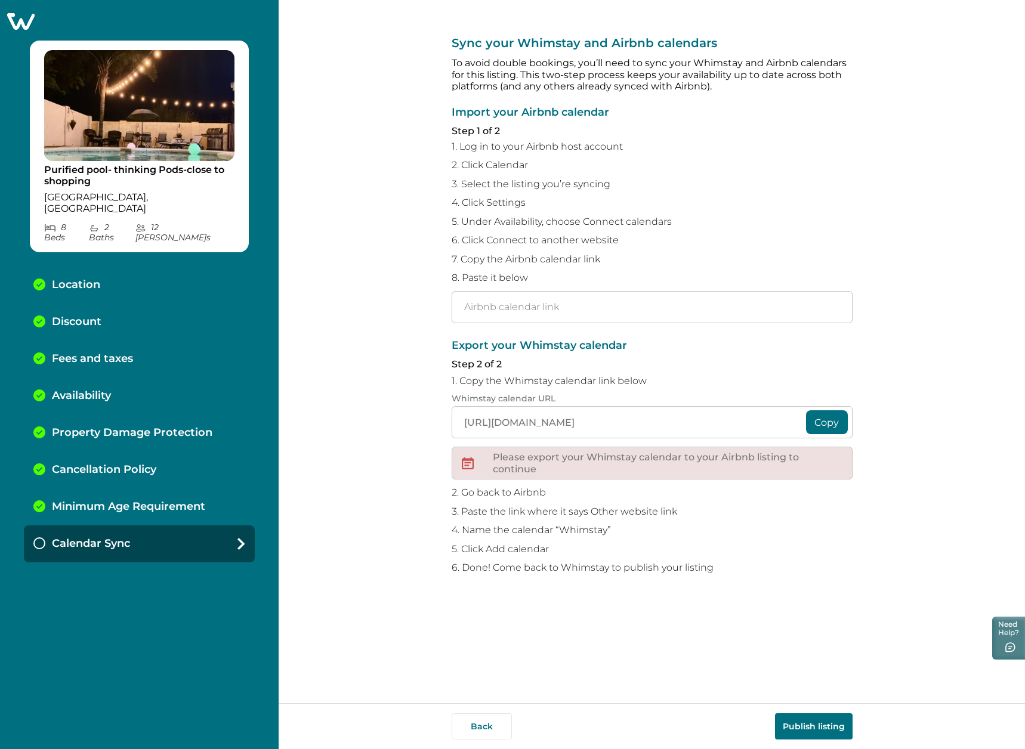
click at [800, 723] on button "Publish listing" at bounding box center [814, 726] width 78 height 26
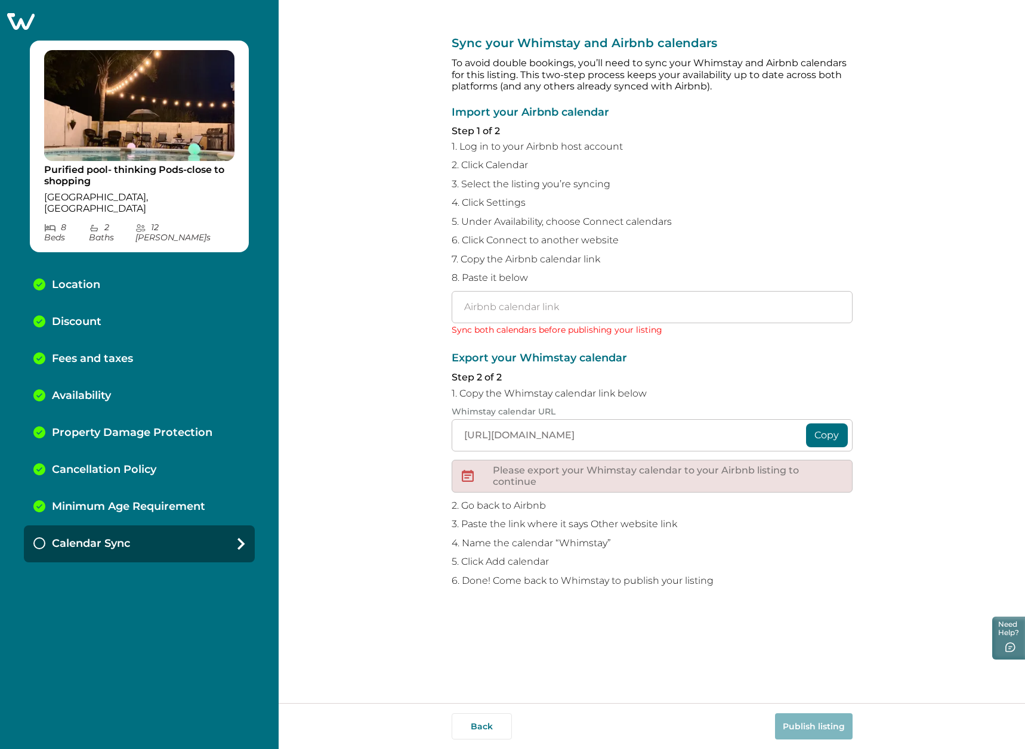
click at [18, 24] on icon at bounding box center [20, 21] width 29 height 18
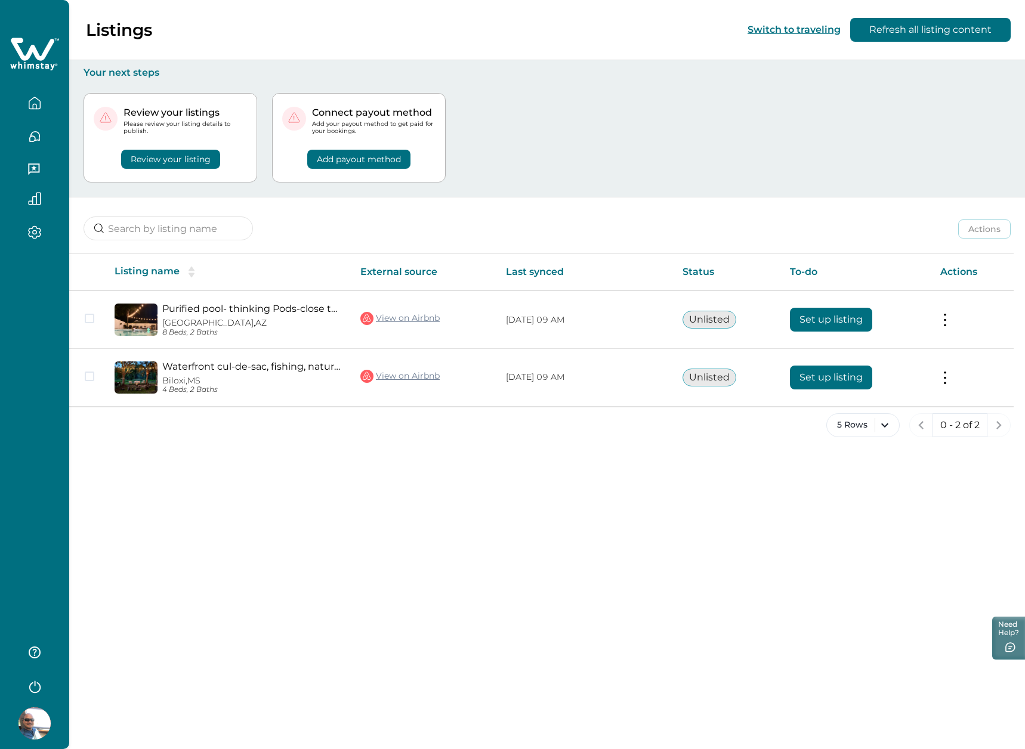
click at [379, 159] on button "Add payout method" at bounding box center [358, 159] width 103 height 19
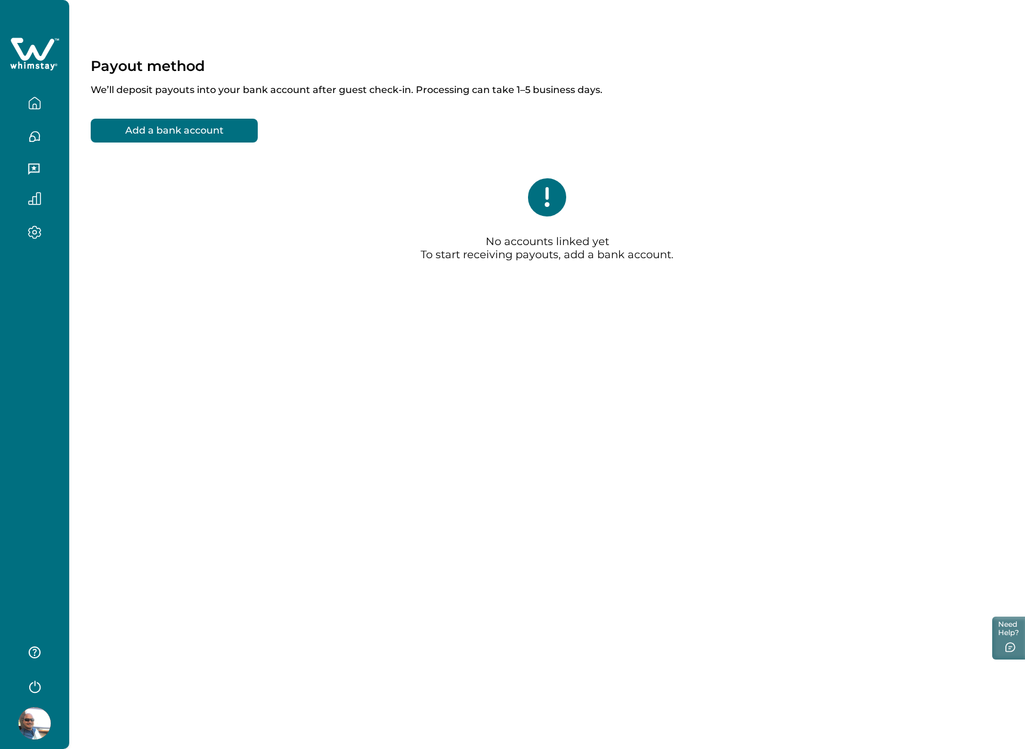
click at [189, 133] on button "Add a bank account" at bounding box center [174, 131] width 167 height 24
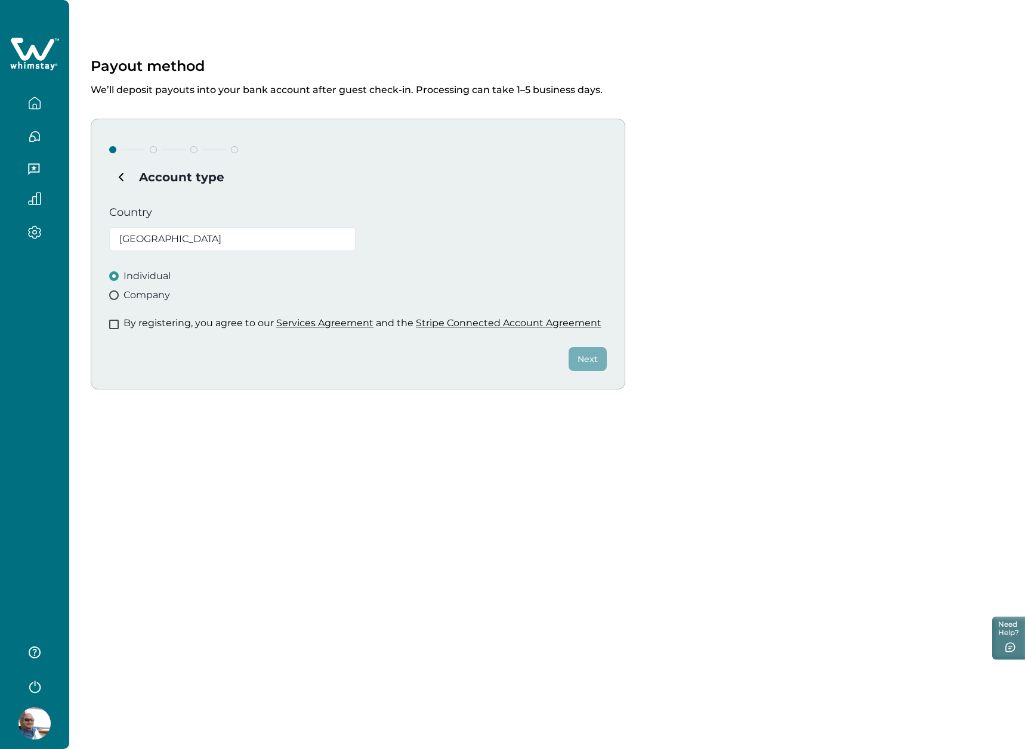
click at [112, 294] on span at bounding box center [114, 295] width 10 height 10
click at [113, 323] on span at bounding box center [114, 325] width 10 height 10
click at [580, 360] on button "Next" at bounding box center [587, 359] width 38 height 24
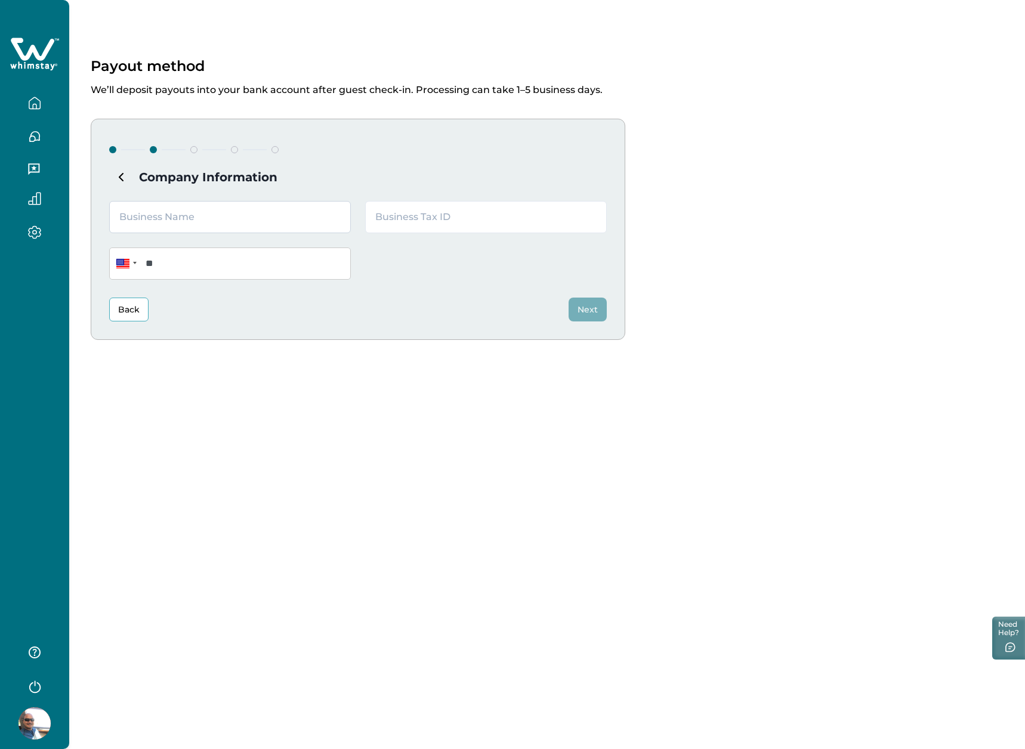
click at [198, 220] on input "text" at bounding box center [230, 217] width 242 height 32
type input "NOXCUSE INVESTMENTS LLC"
type input "[US_EMPLOYER_IDENTIFICATION_NUMBER]"
click at [296, 251] on input "**" at bounding box center [230, 264] width 242 height 32
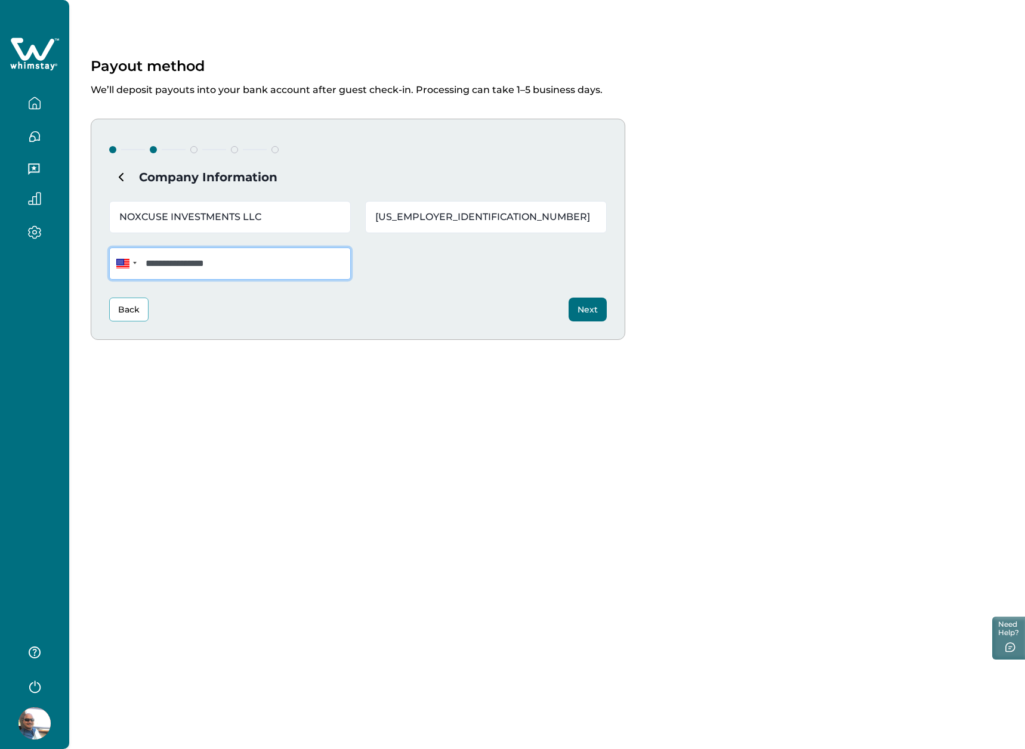
type input "**********"
click at [596, 314] on button "Next" at bounding box center [587, 310] width 38 height 24
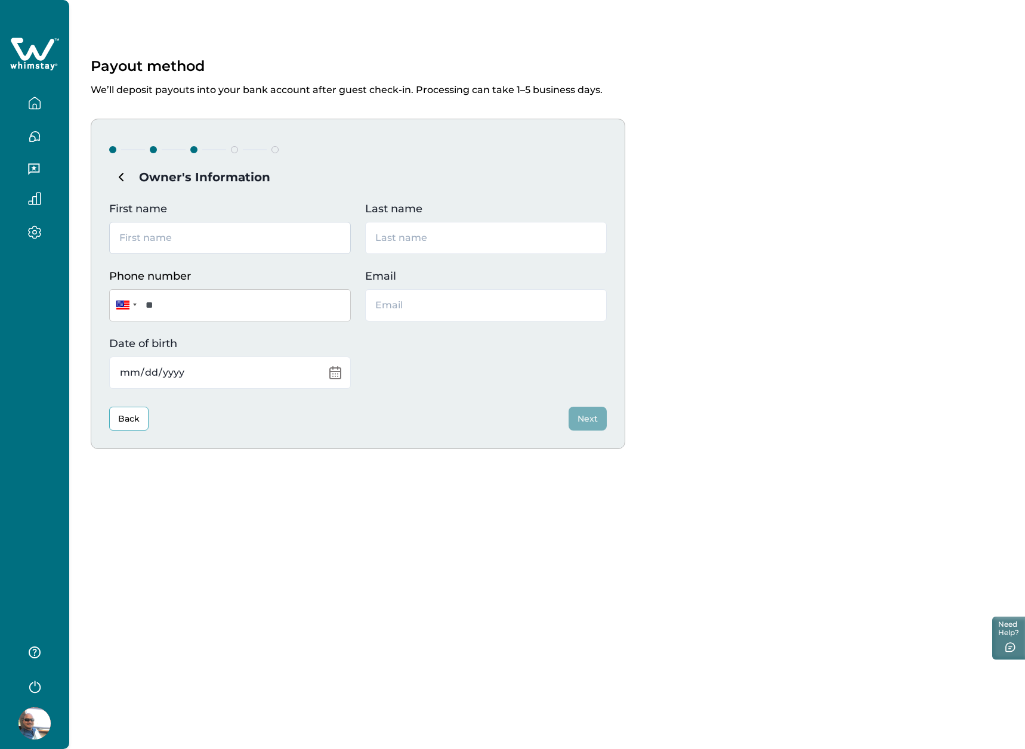
click at [264, 233] on input "First name" at bounding box center [230, 238] width 242 height 32
type input "m"
type input "[PERSON_NAME]"
type input "**********"
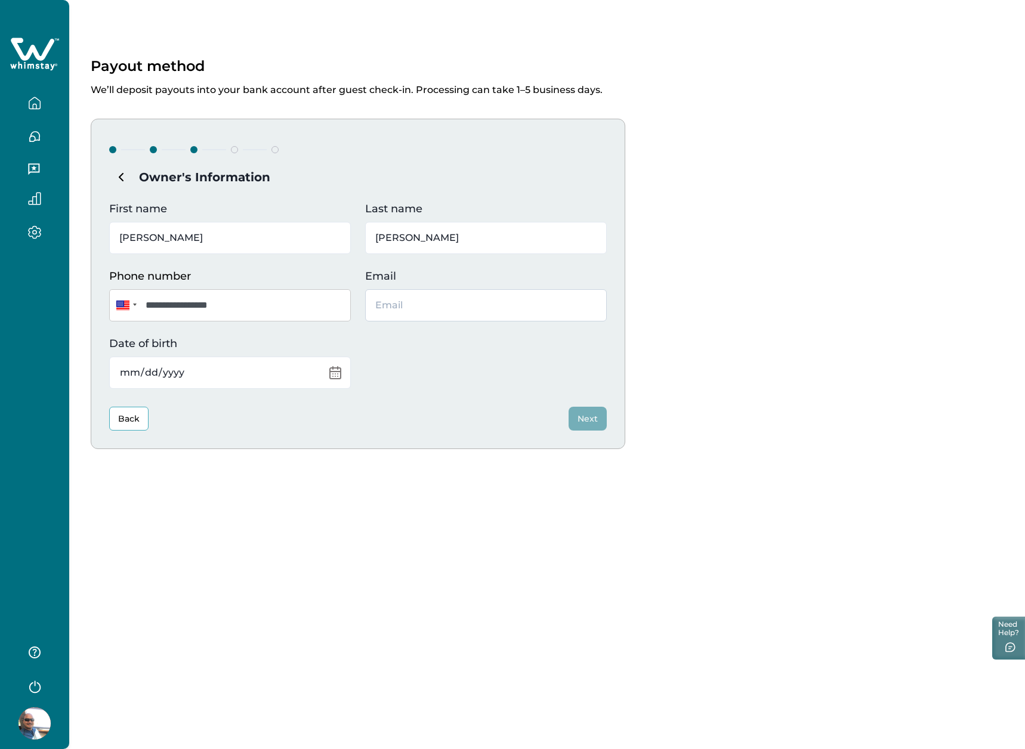
click at [494, 307] on input "Email" at bounding box center [486, 305] width 242 height 32
type input "[EMAIL_ADDRESS][DOMAIN_NAME]"
click at [239, 370] on input "Date of birth" at bounding box center [230, 373] width 242 height 32
type input "[DATE]"
click at [585, 424] on button "Next" at bounding box center [587, 419] width 38 height 24
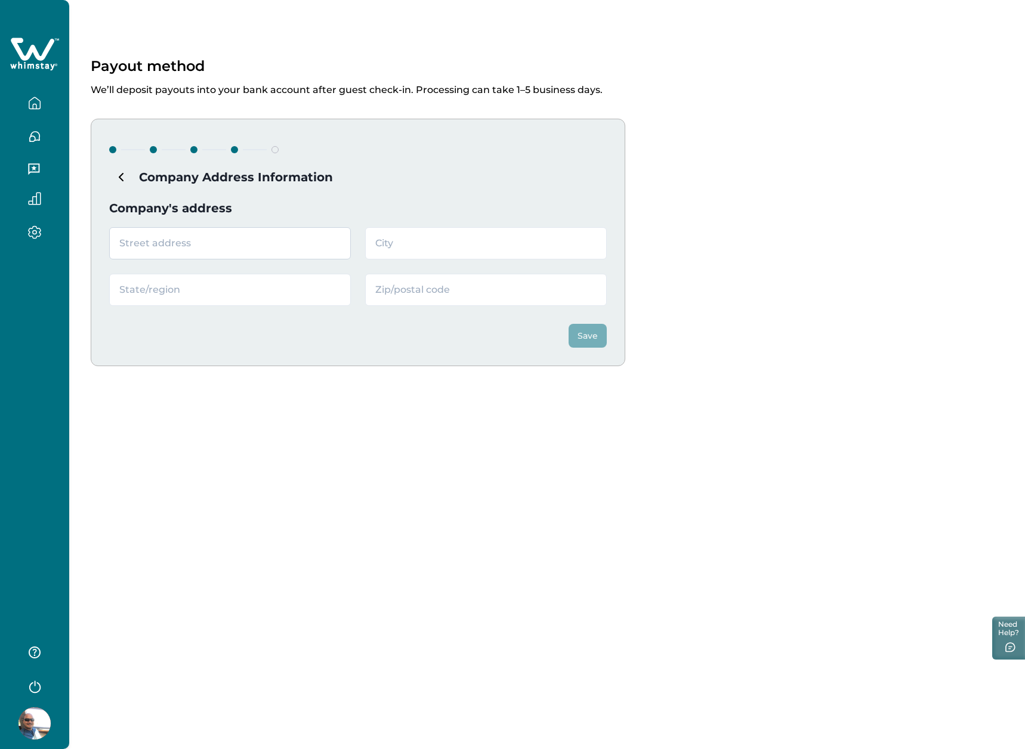
click at [272, 245] on input "text" at bounding box center [230, 243] width 242 height 32
type input "[STREET_ADDRESS]"
type input "D'iberville"
type input "MS"
type input "39540"
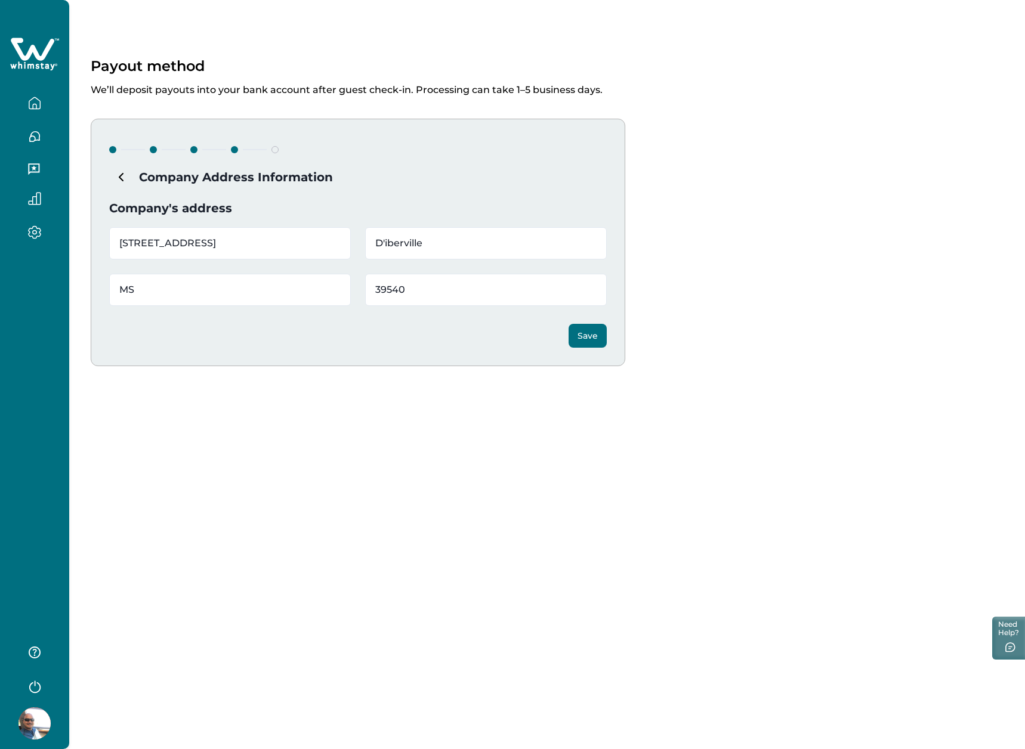
click at [589, 328] on button "Save" at bounding box center [587, 336] width 38 height 24
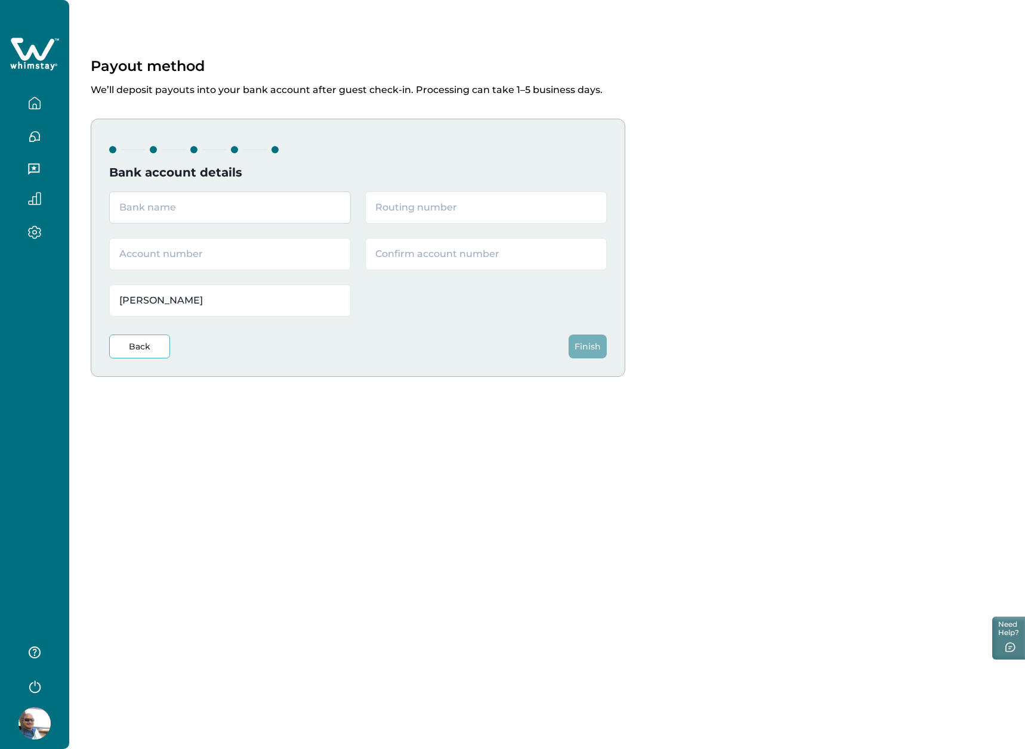
click at [249, 208] on input "text" at bounding box center [230, 207] width 242 height 32
type input "Chase"
click at [457, 212] on input "text" at bounding box center [486, 207] width 242 height 32
click at [443, 208] on input "text" at bounding box center [486, 207] width 242 height 32
type input "122100024"
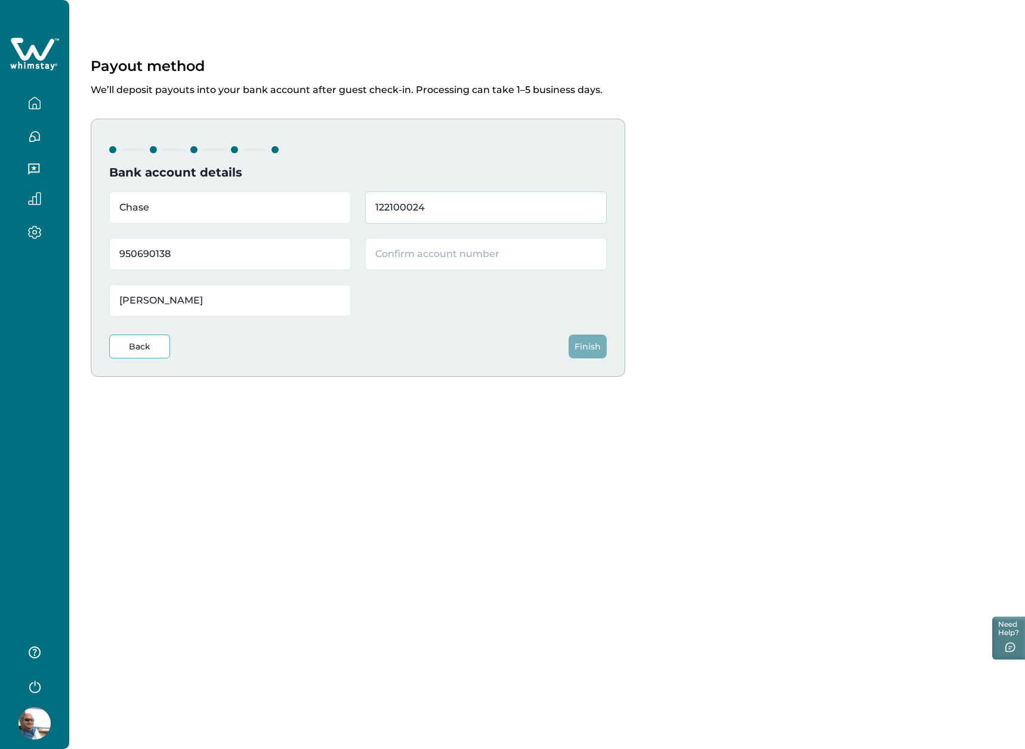
type input "950690138"
click at [573, 346] on button "Finish" at bounding box center [587, 347] width 38 height 24
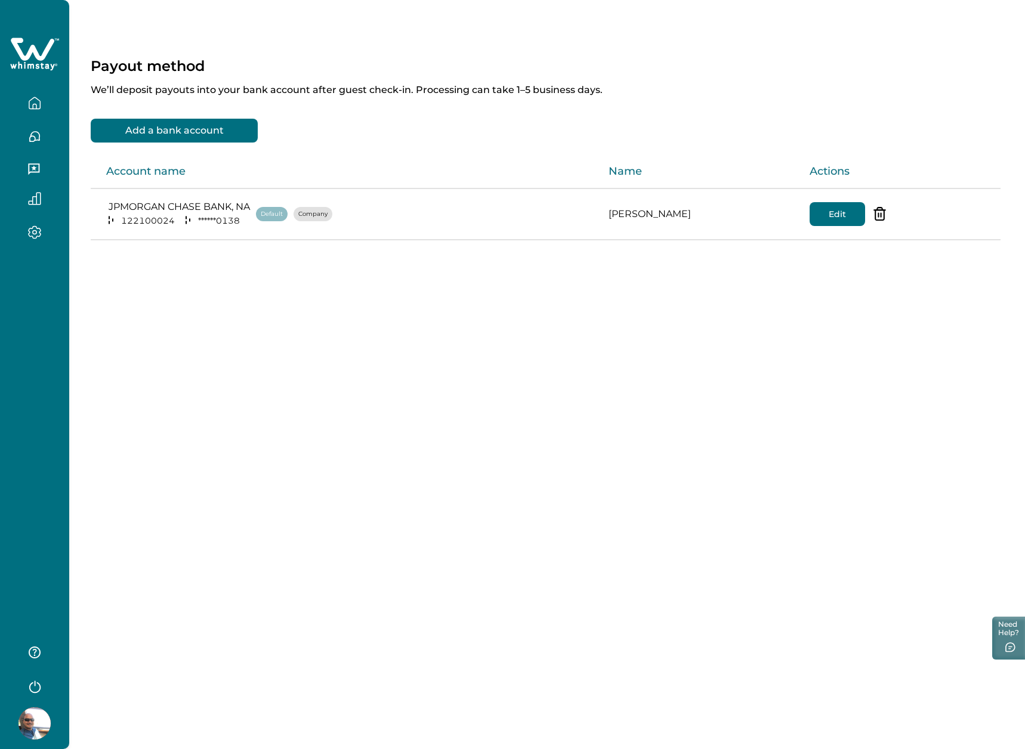
click at [191, 132] on button "Add a bank account" at bounding box center [174, 131] width 167 height 24
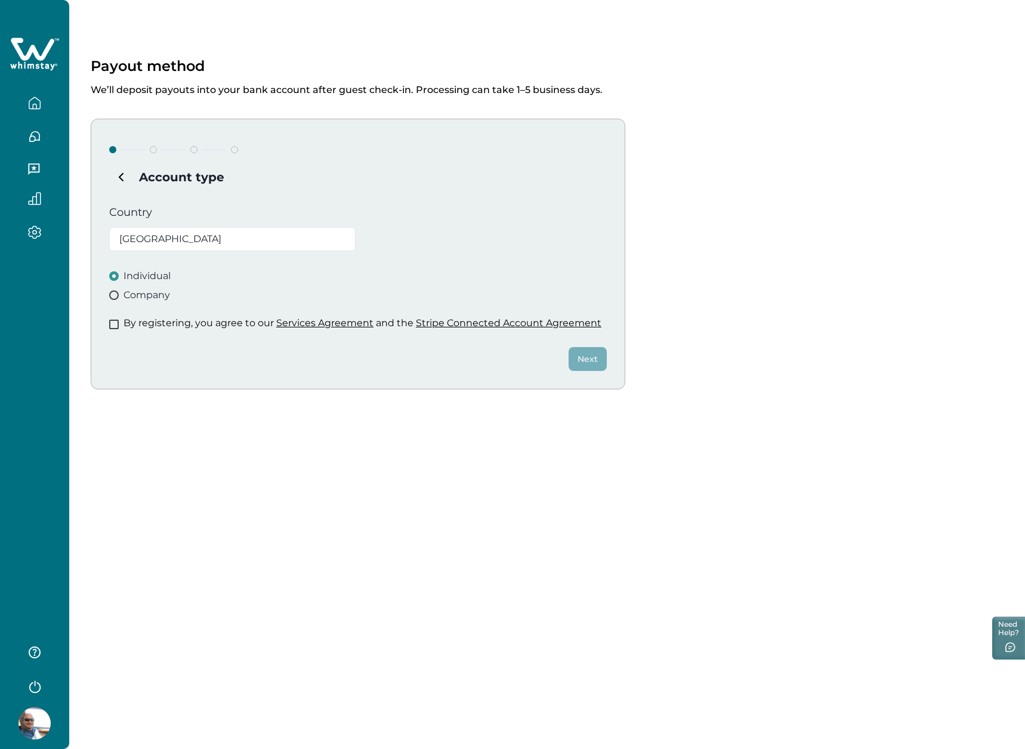
click at [821, 153] on div "Account type Country [GEOGRAPHIC_DATA] Individual Company By registering, you a…" at bounding box center [547, 254] width 913 height 271
click at [27, 101] on button "button" at bounding box center [35, 103] width 50 height 24
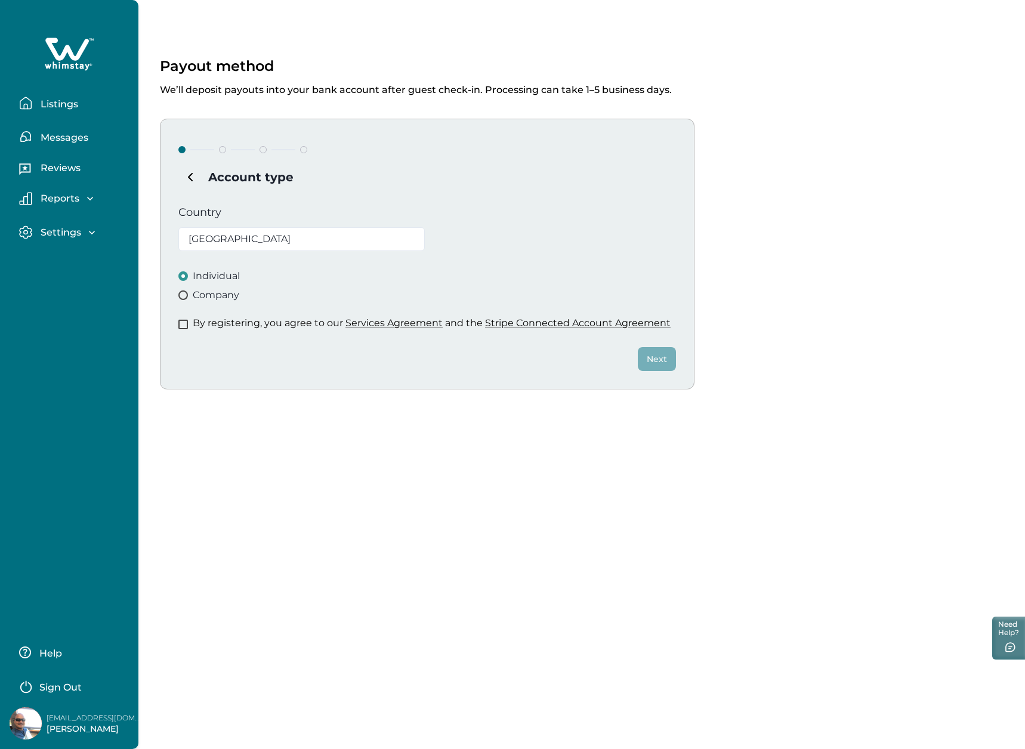
click at [61, 103] on p "Listings" at bounding box center [57, 104] width 41 height 12
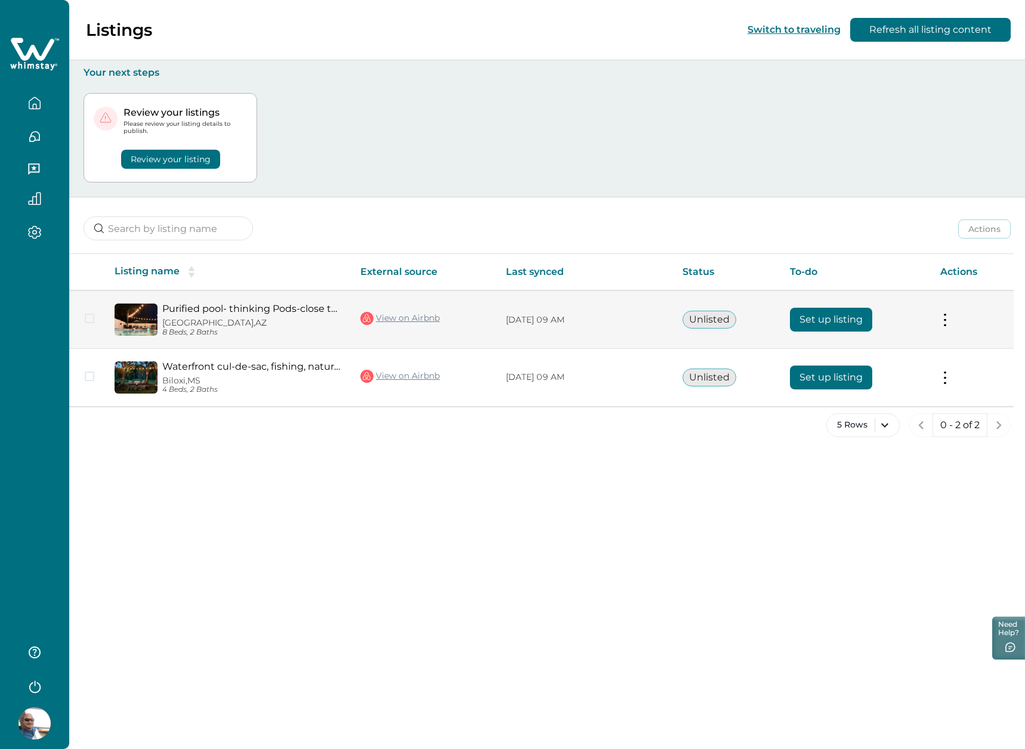
click at [867, 309] on button "Set up listing" at bounding box center [831, 320] width 82 height 24
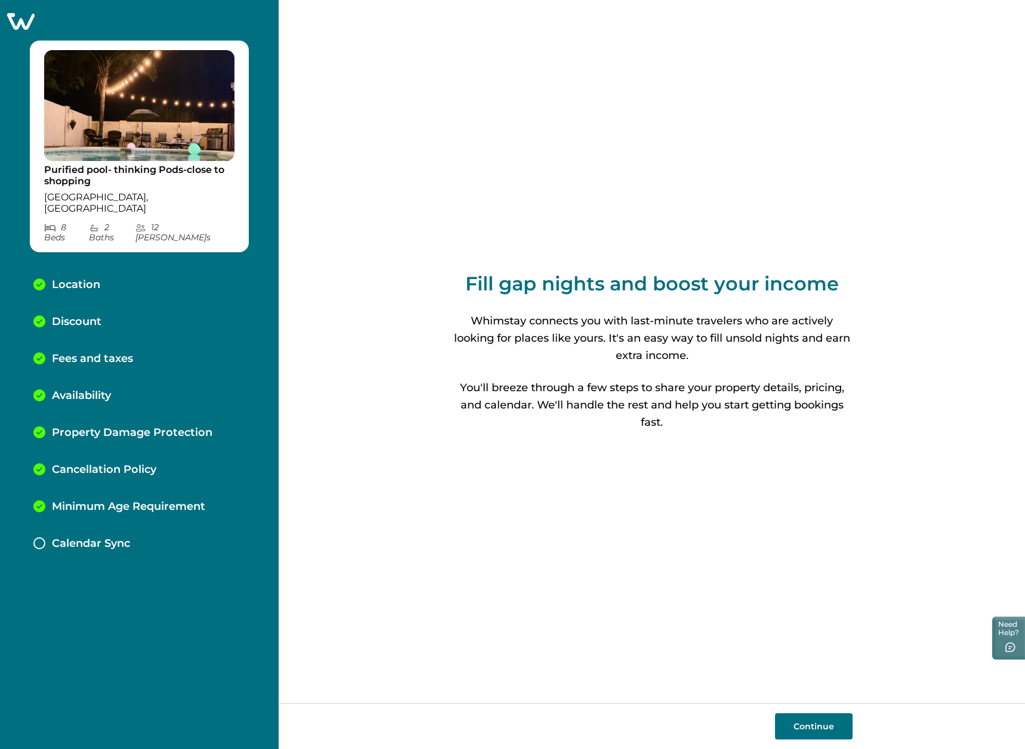
click at [119, 537] on p "Calendar Sync" at bounding box center [91, 543] width 78 height 13
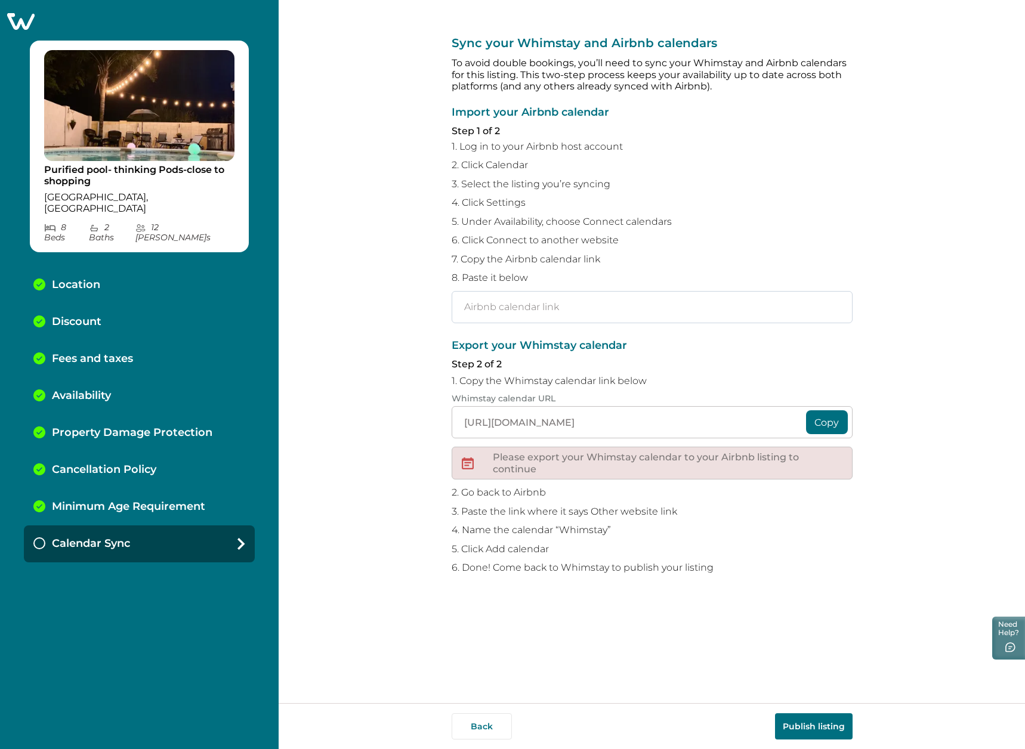
click at [583, 310] on input "text" at bounding box center [652, 307] width 401 height 32
paste input "[URL][DOMAIN_NAME]"
type input "[URL][DOMAIN_NAME]"
click at [821, 425] on button "Copy" at bounding box center [827, 422] width 42 height 24
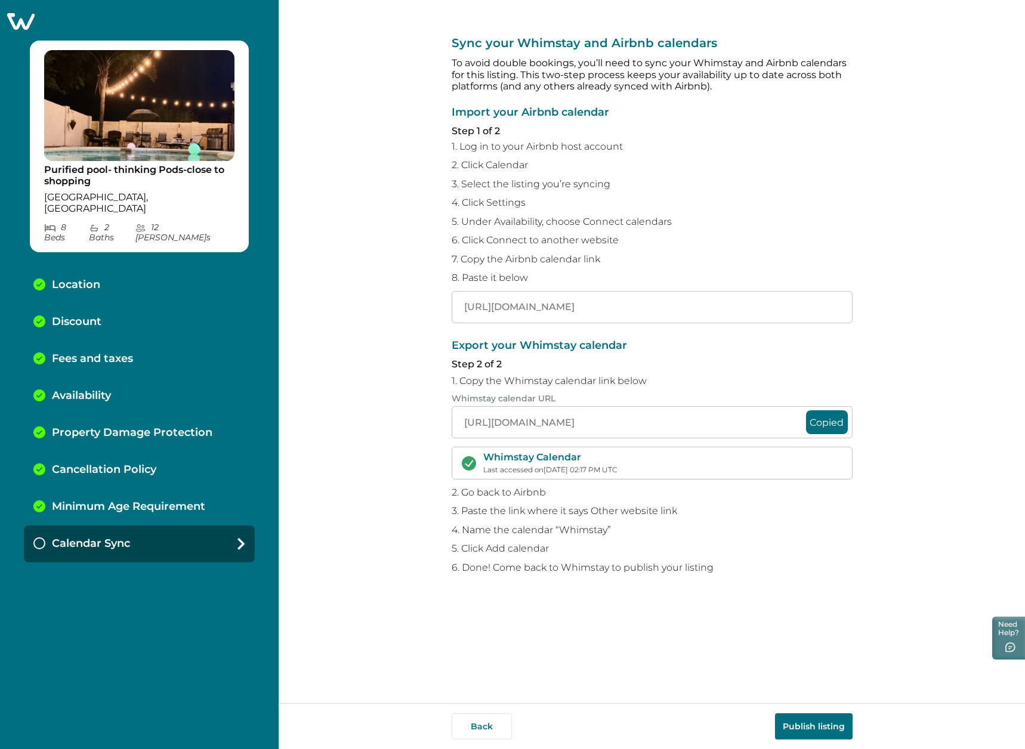
scroll to position [0, 0]
click at [797, 734] on button "Publish listing" at bounding box center [814, 726] width 78 height 26
